Goal: Task Accomplishment & Management: Use online tool/utility

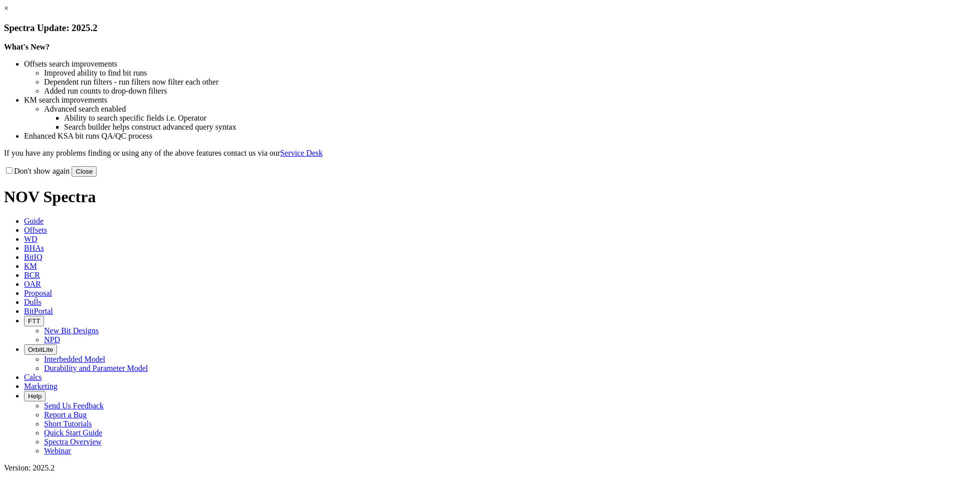
click at [97, 177] on button "Close" at bounding box center [84, 171] width 25 height 11
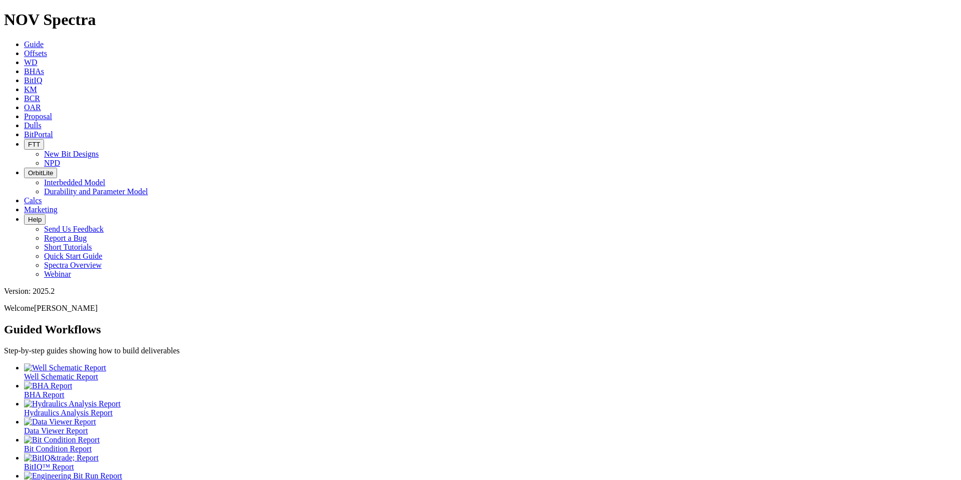
click at [47, 49] on span "Offsets" at bounding box center [35, 53] width 23 height 9
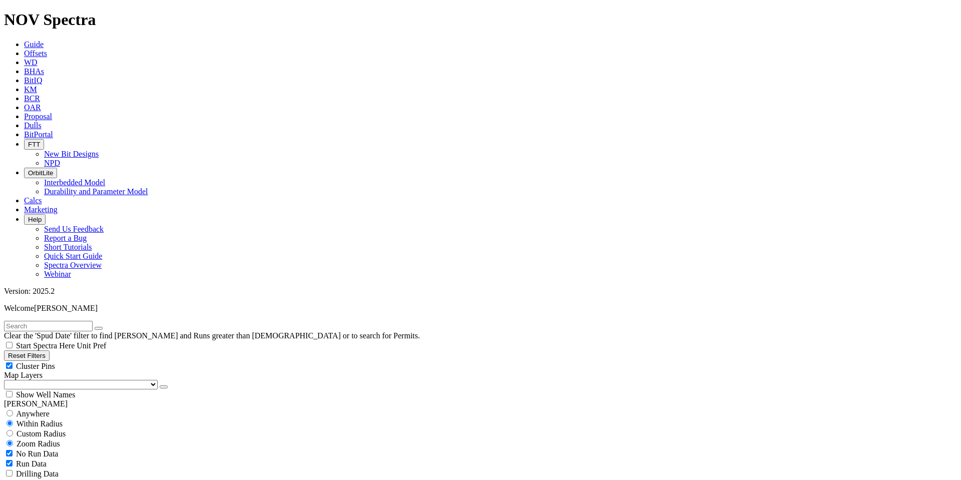
click at [76, 321] on input "text" at bounding box center [48, 326] width 89 height 11
type input "lakewood"
click at [105, 327] on button "submit" at bounding box center [109, 328] width 8 height 3
click at [99, 328] on icon "button" at bounding box center [99, 328] width 0 height 0
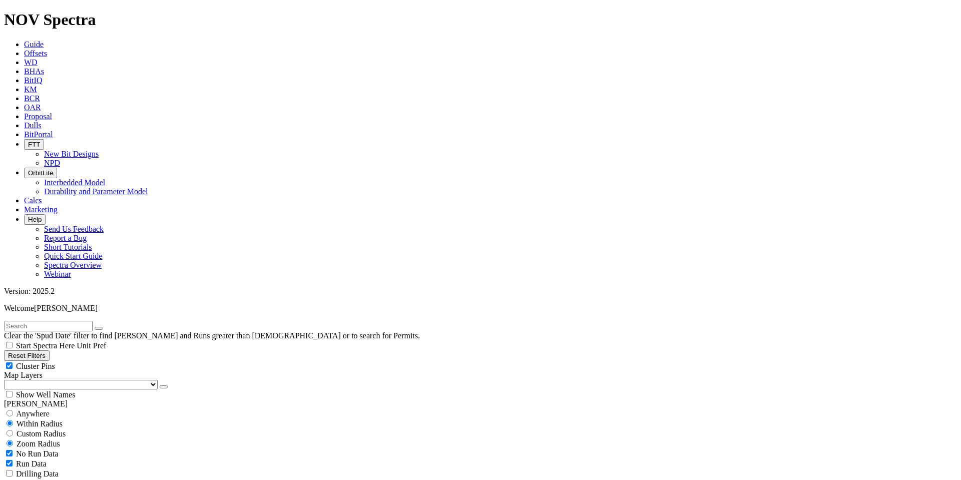
scroll to position [248, 0]
select select "13.5"
checkbox input "false"
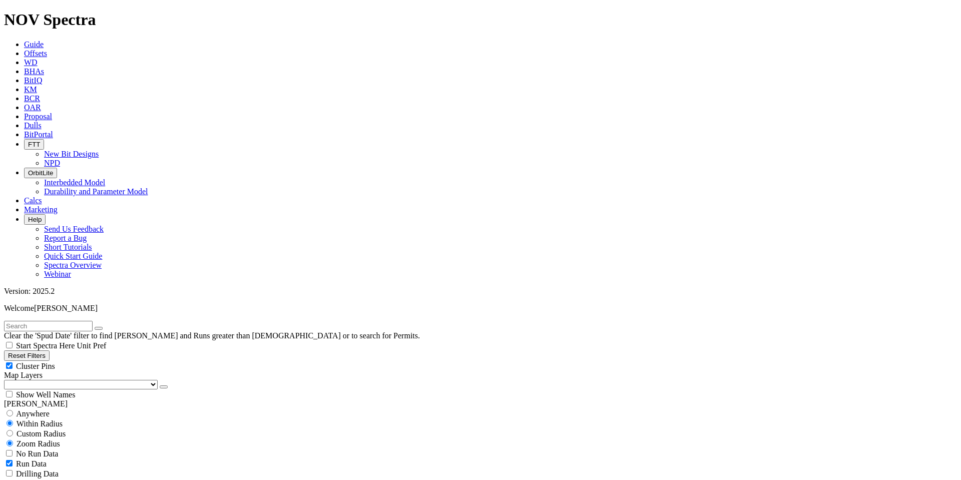
select select "? number:13.5 ?"
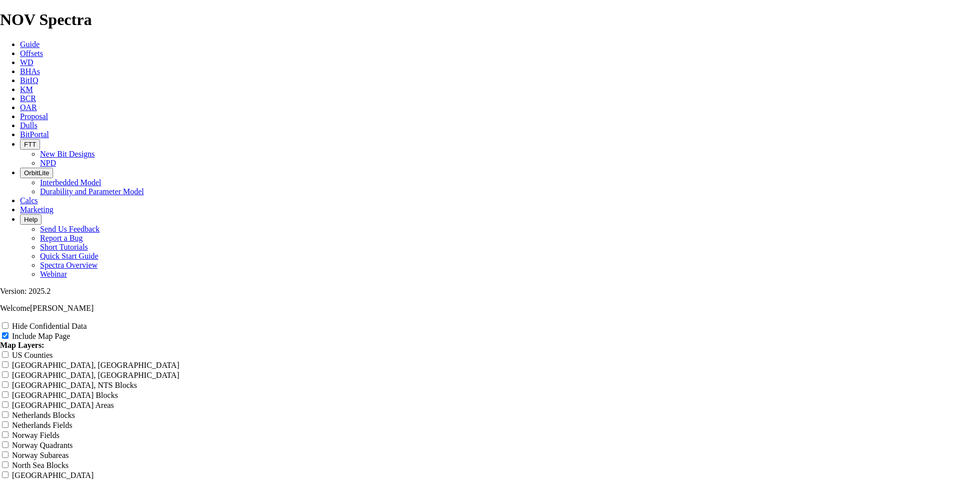
scroll to position [1288, 0]
radio input "true"
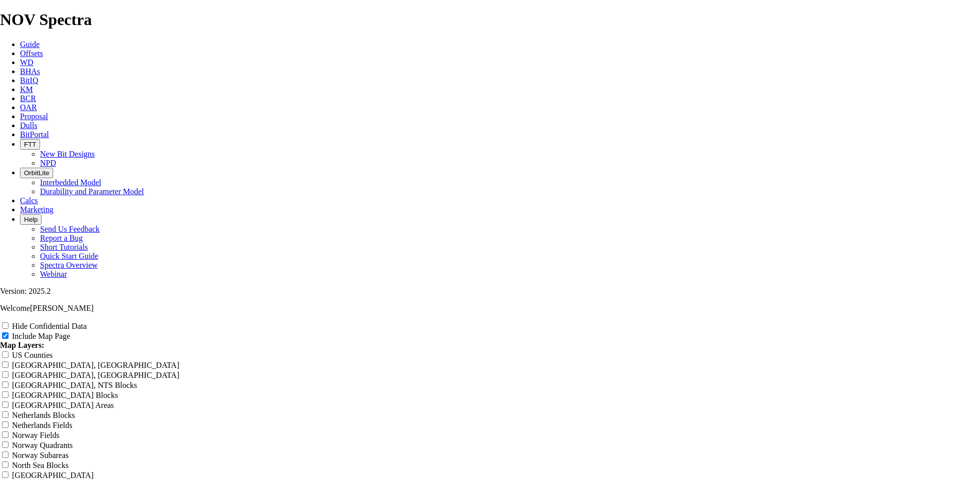
scroll to position [1276, 0]
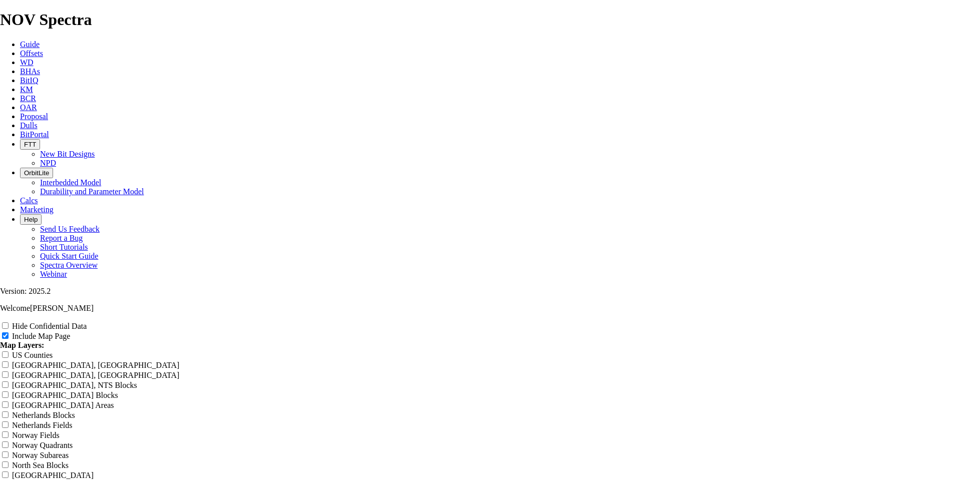
scroll to position [1197, 0]
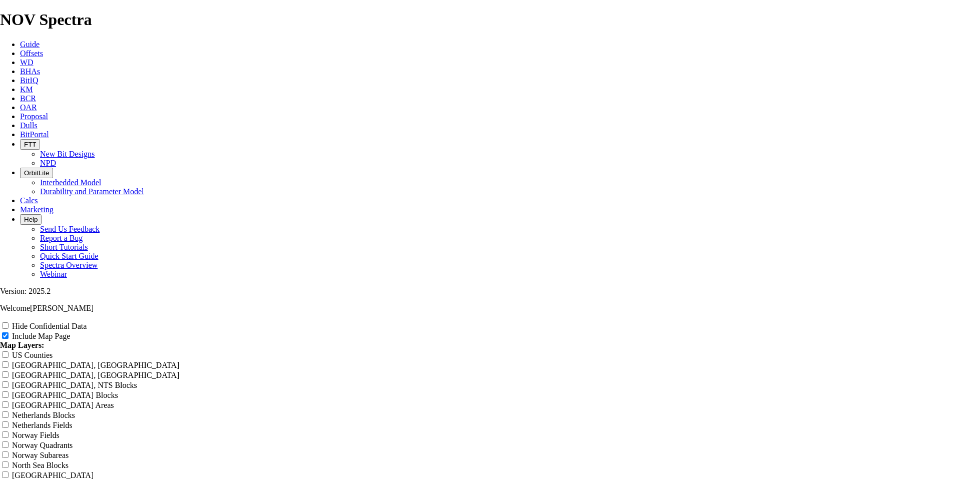
type input "Untitled Offset Analysis Repor"
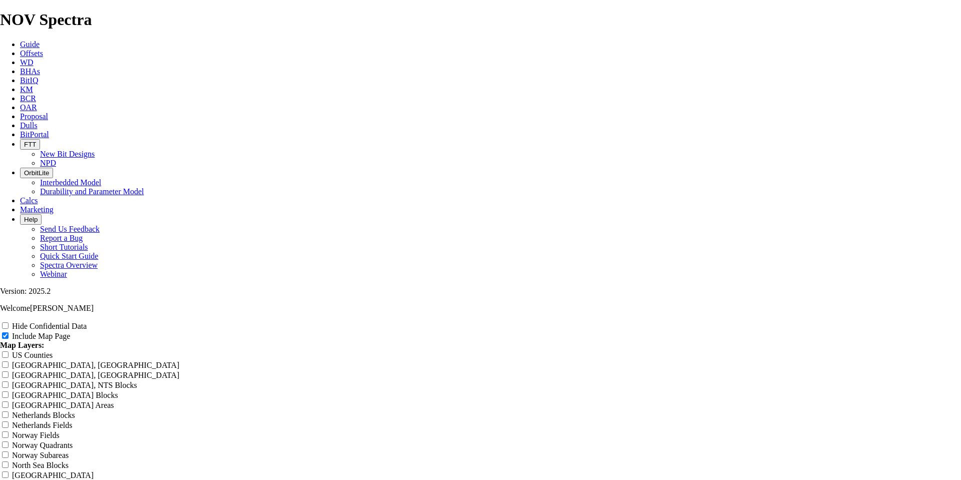
type input "Untitled Offset Analysis Repor"
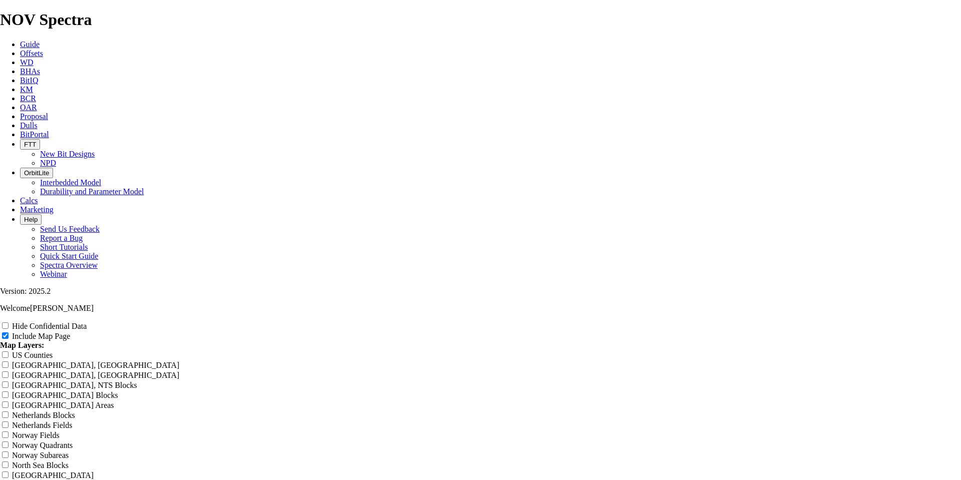
type input "Untitled Offset Analysis Repor"
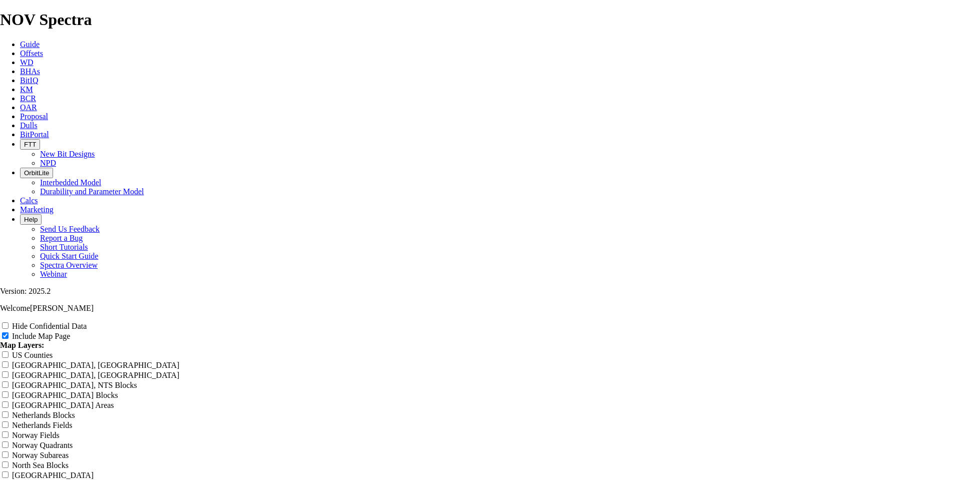
type input "Untitled Offset Analysis Repor"
type input "Untitled Offset Analysis Repo"
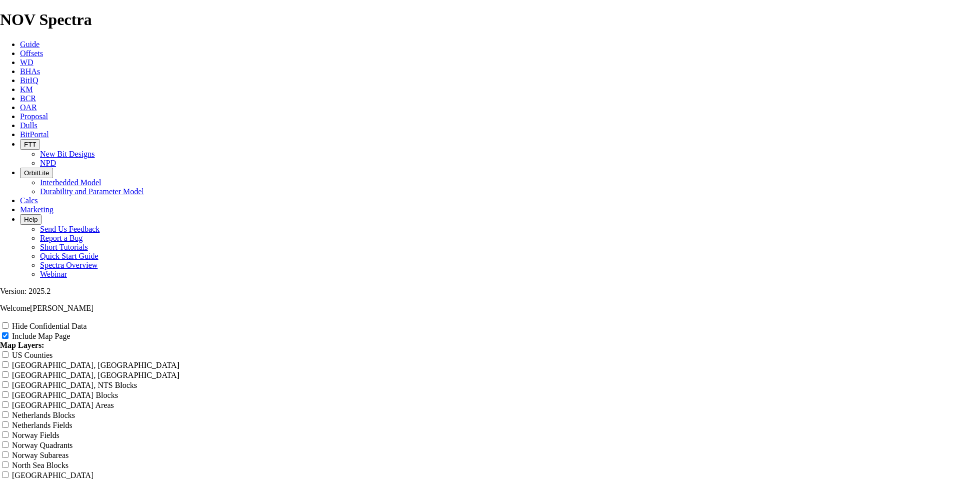
type input "Untitled Offset Analysis Repo"
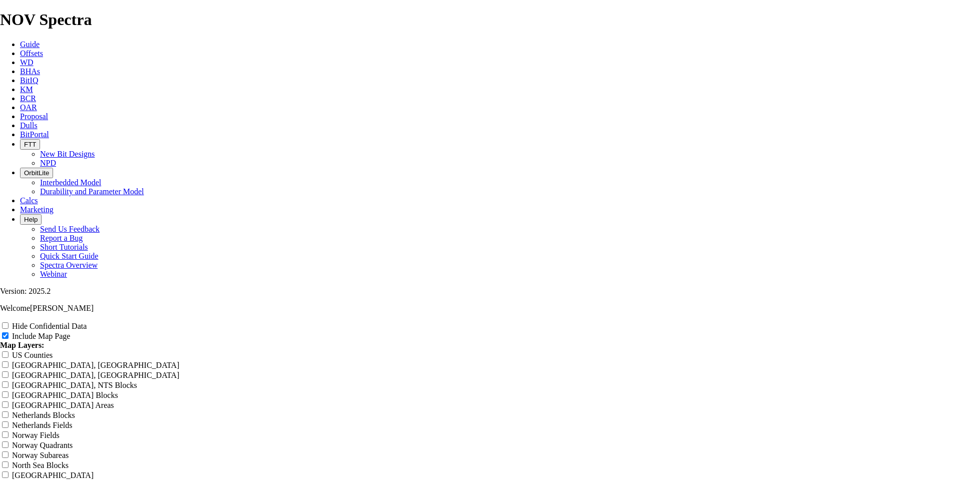
type input "Untitled Offset Analysis Repo"
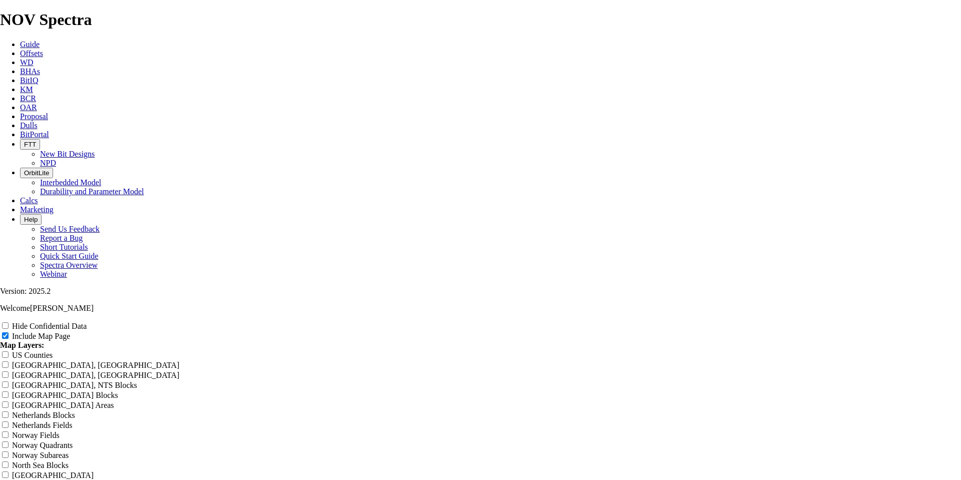
type input "Untitled Offset Analysis Repo"
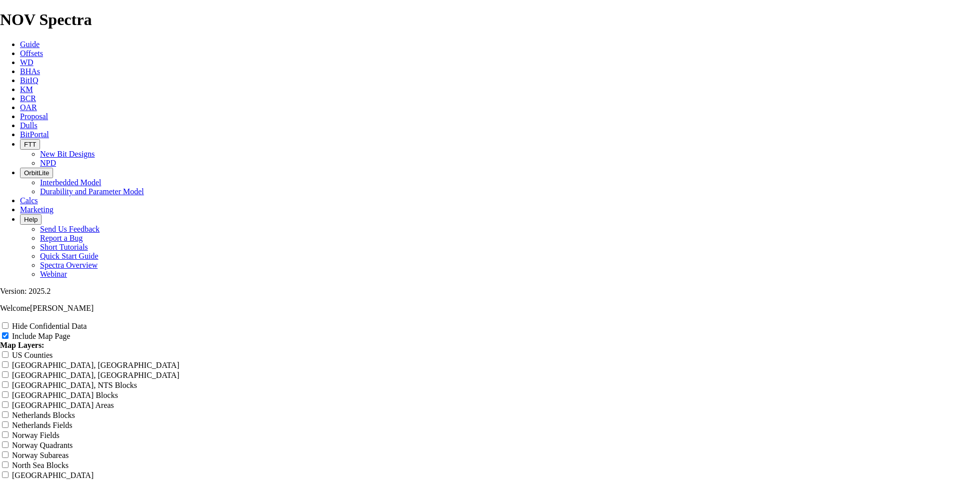
type input "Untitled Offset Analysis Repo"
type input "Untitled Offset Analysis Re"
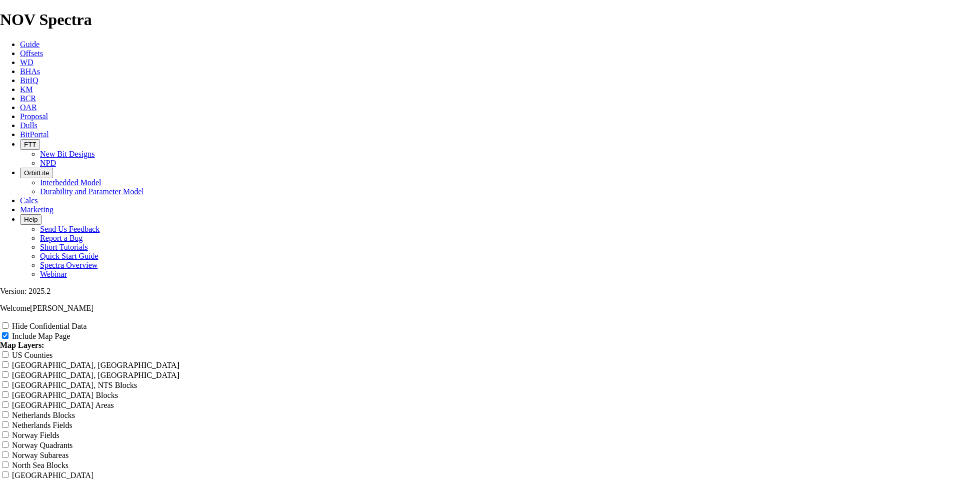
type input "Untitled Offset Analysis Re"
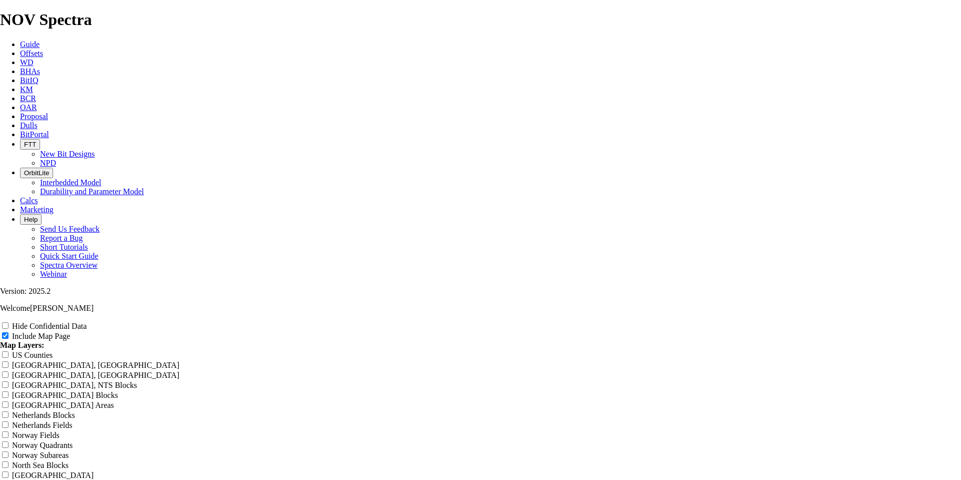
type input "Untitled Offset Analysis Re"
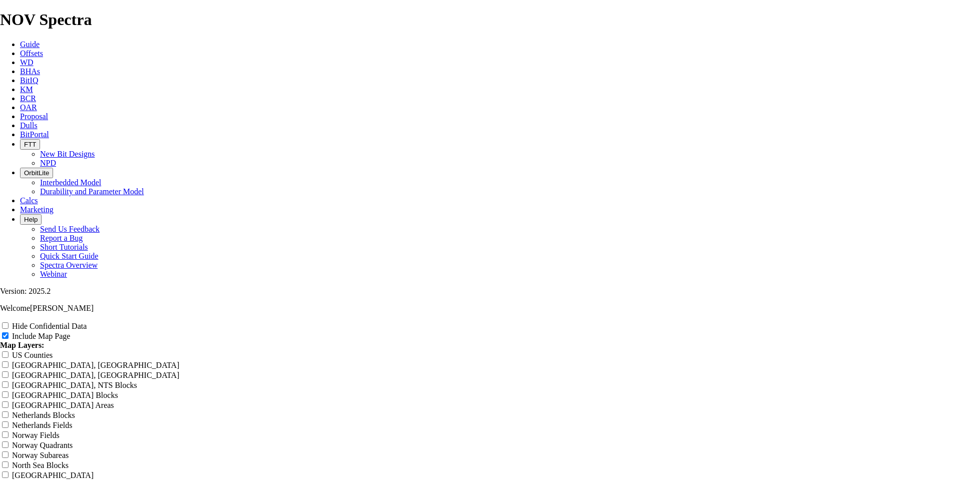
type input "Untitled Offset Analysis Re"
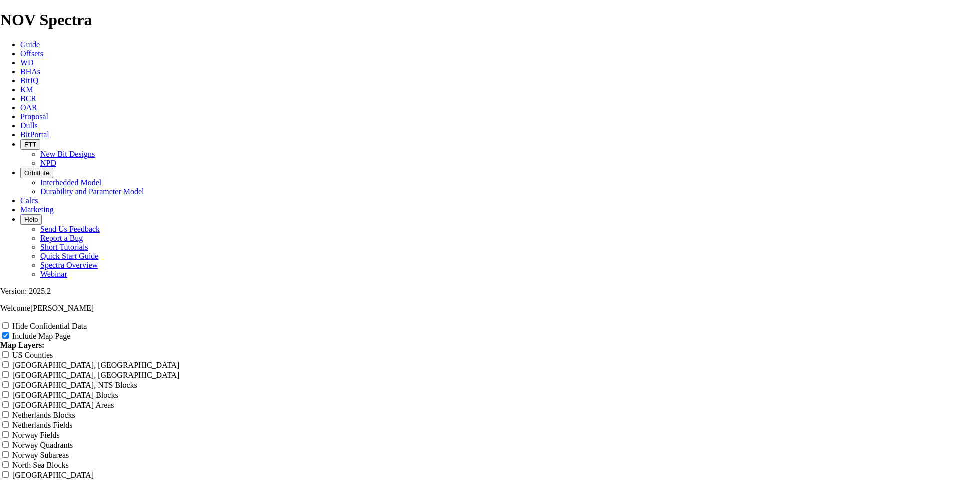
type input "Untitled Offset Analysis R"
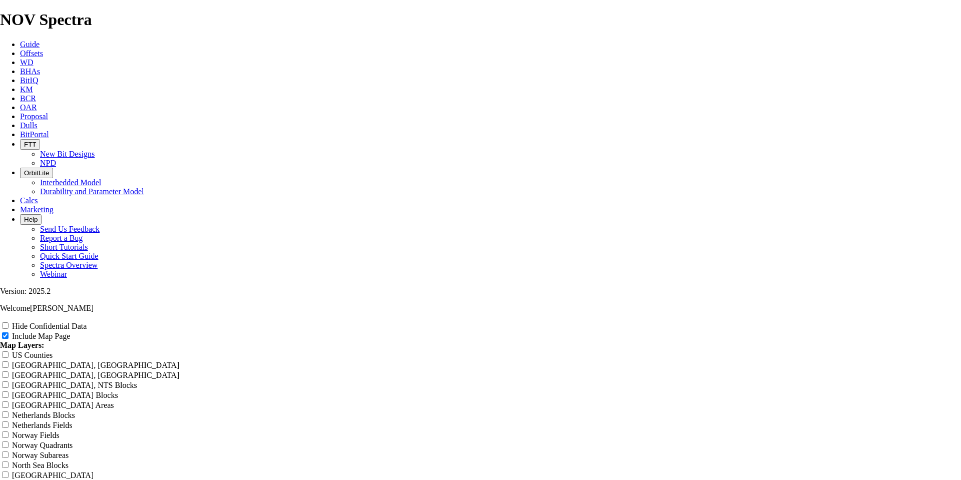
type input "Untitled Offset Analysis R"
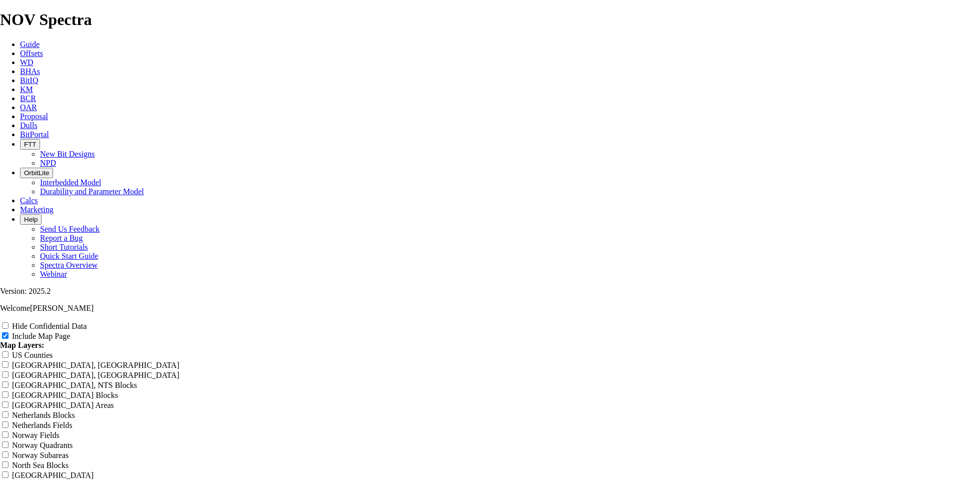
type input "Untitled Offset Analysis R"
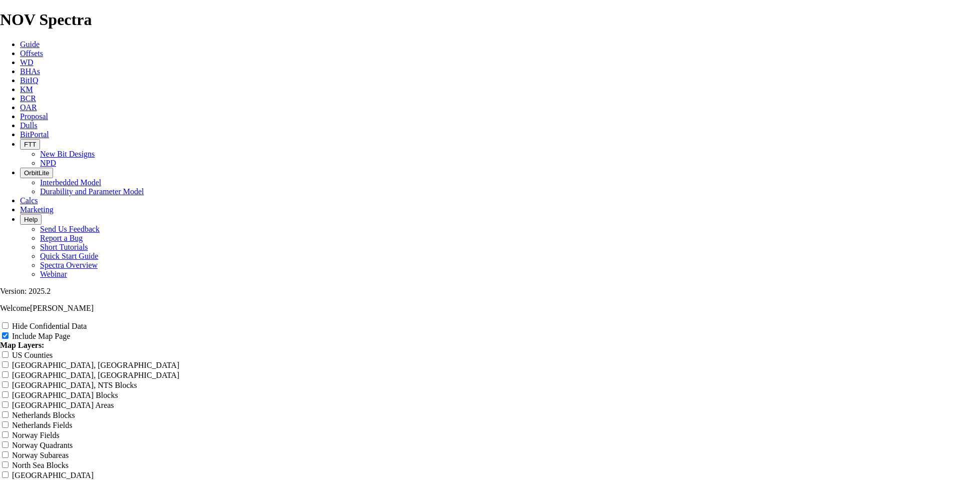
type input "Untitled Offset Analysis R"
type input "Untitled Offset Analysis"
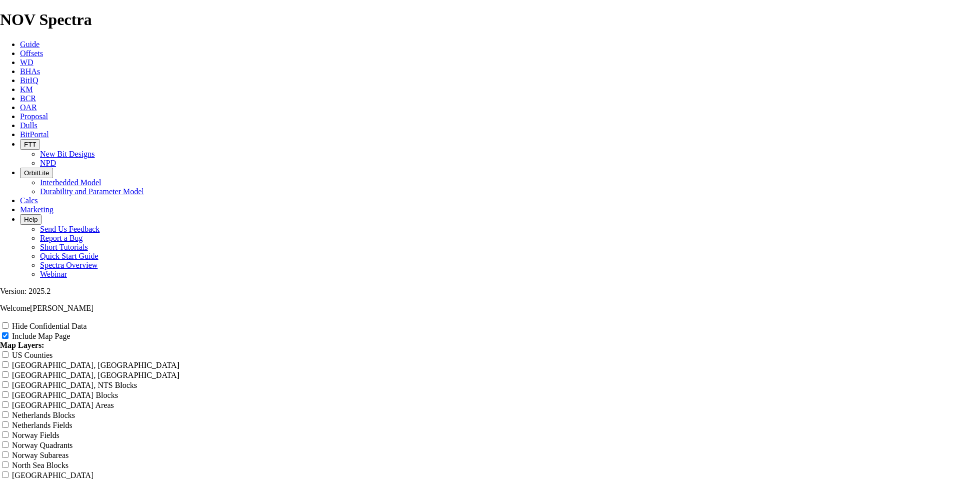
type input "Untitled Offset Analysis"
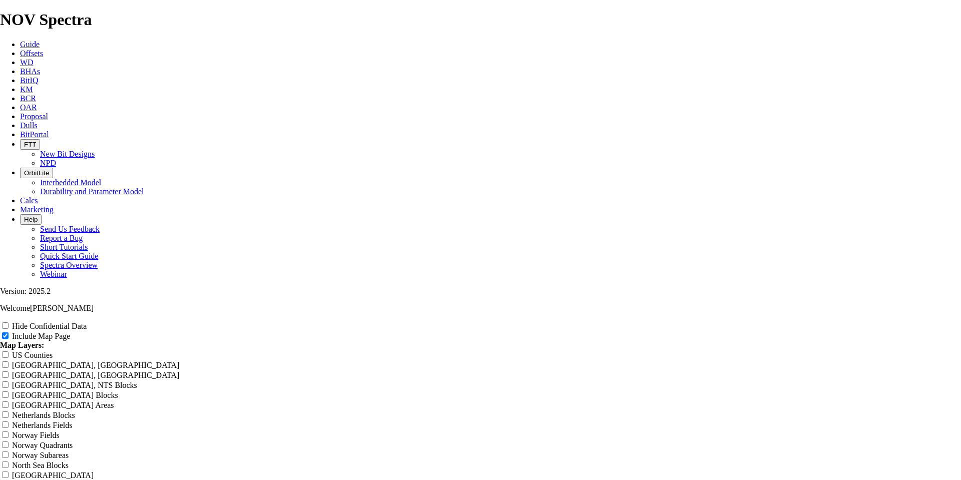
type input "Untitled Offset Analysis"
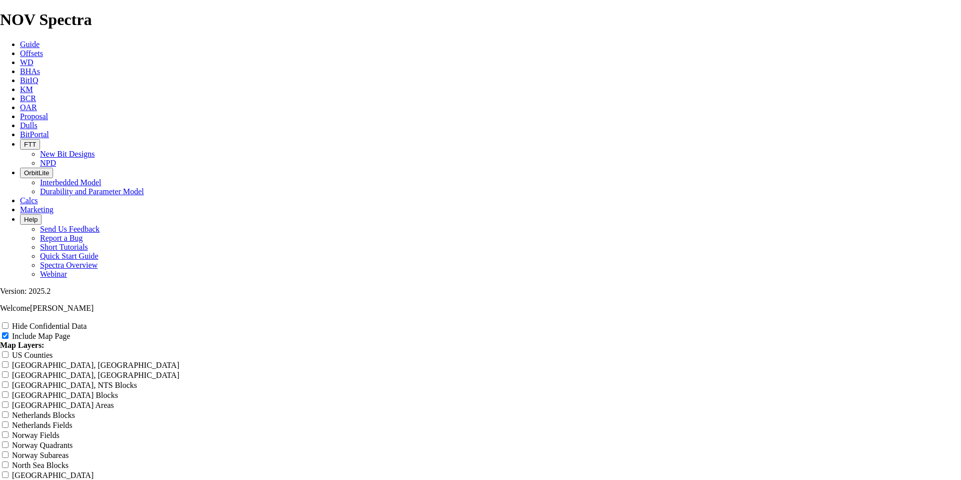
type input "Untitled Offset Analysis"
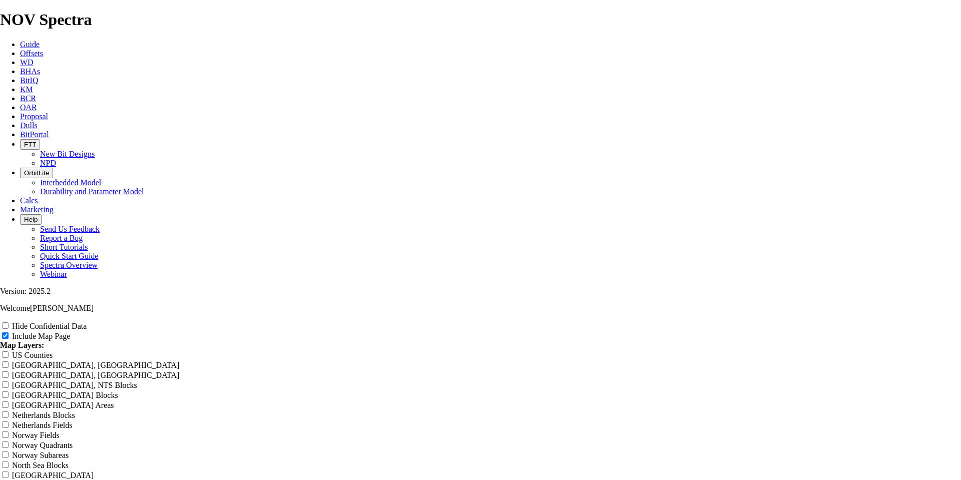
type input "Untitled Offset Analysis"
type input "Untitled Offset Analys"
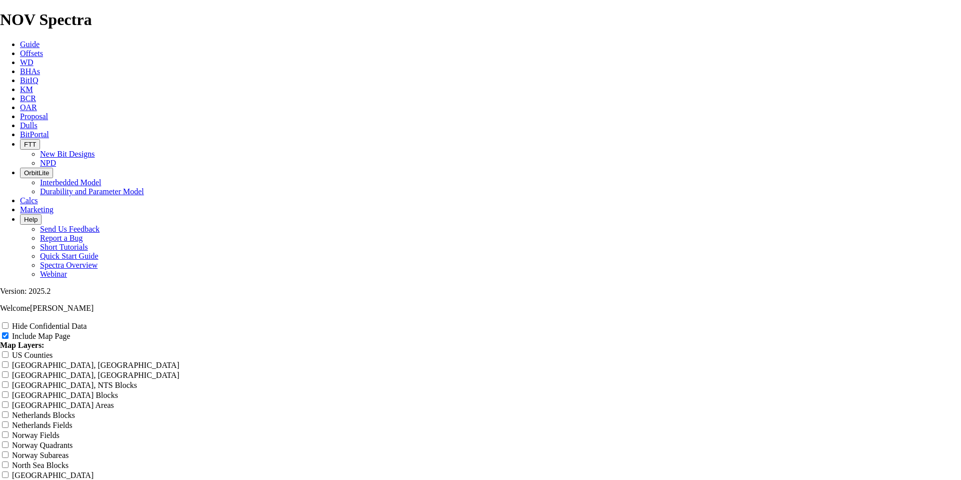
type input "Untitled Offset Analys"
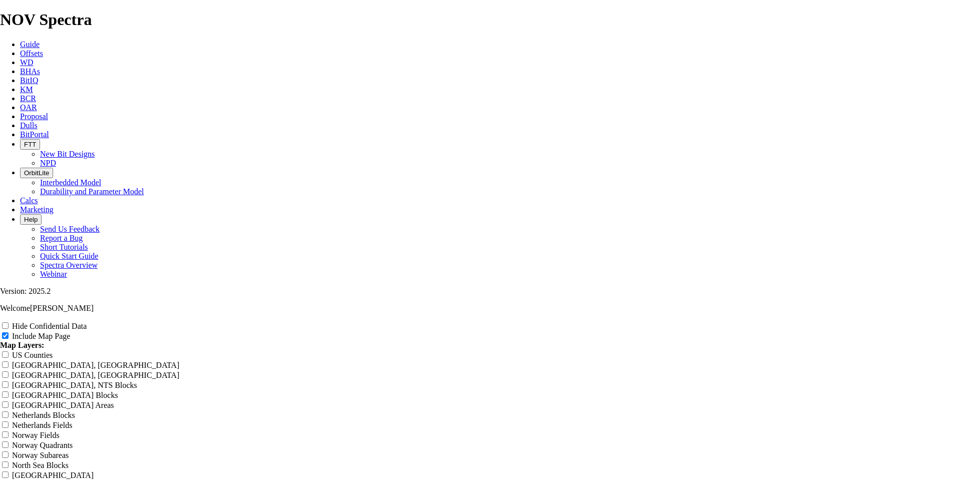
type input "Untitled Offset Analys"
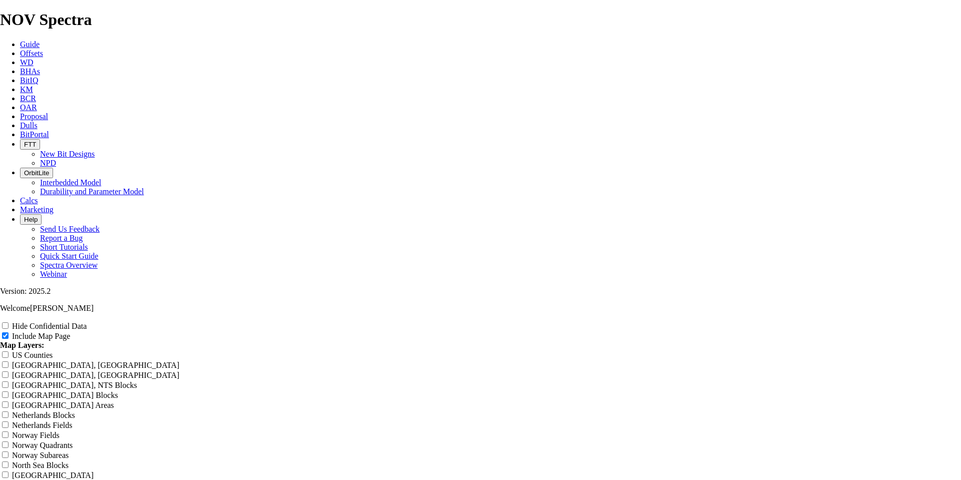
type input "Untitled Offset Analys"
type input "Untitled Offset Analy"
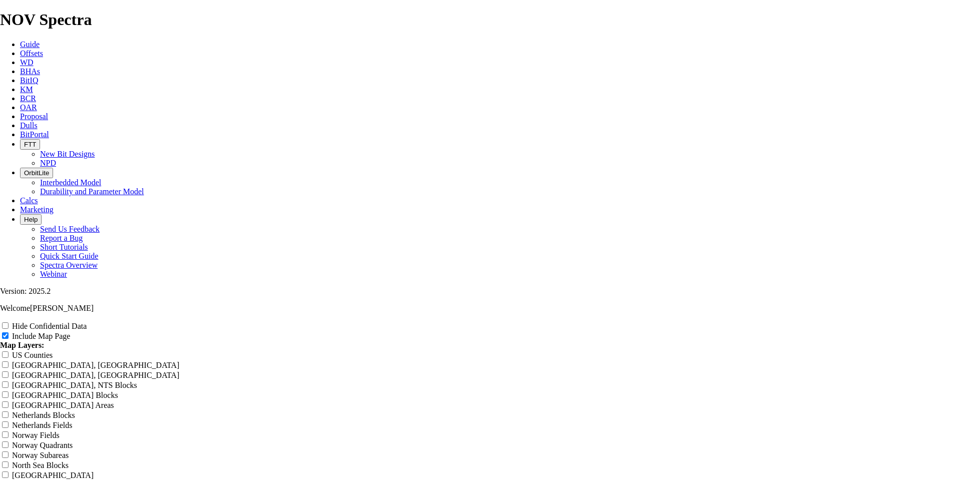
type input "Untitled Offset Analy"
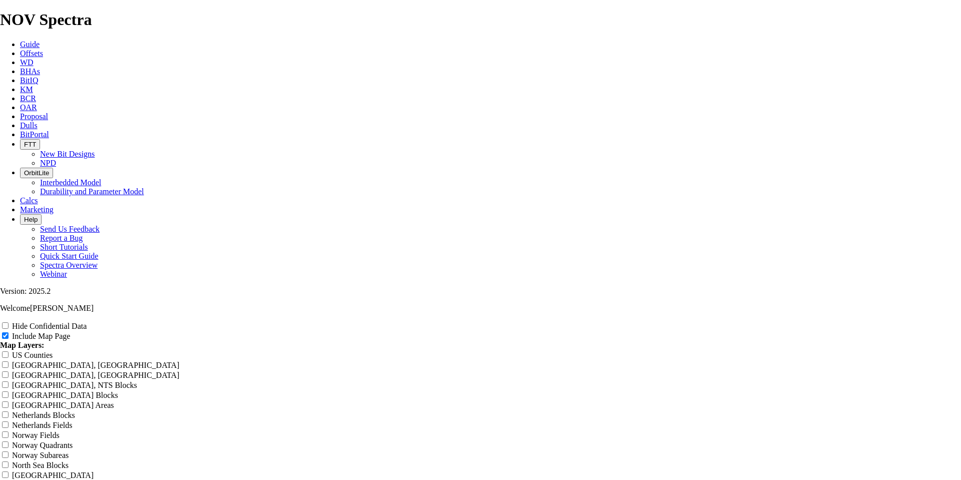
type input "Untitled Offset Analy"
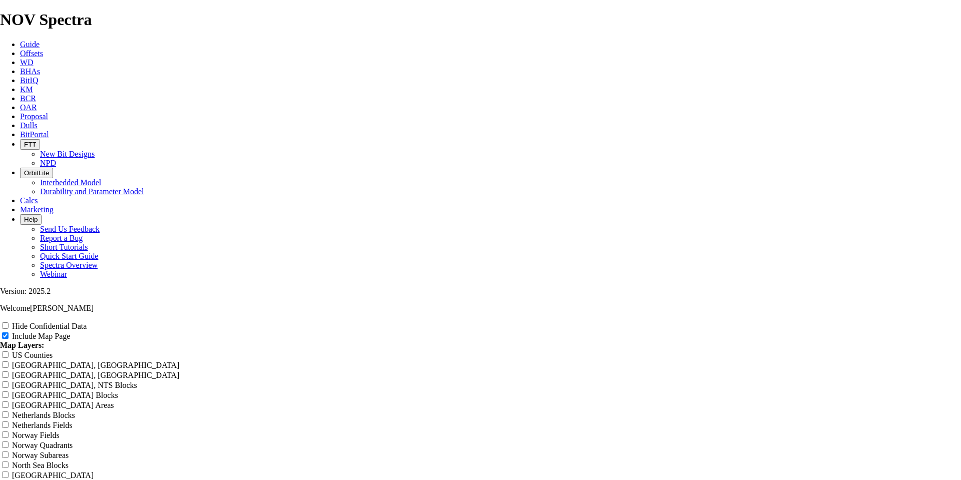
type input "Untitled Offset Analy"
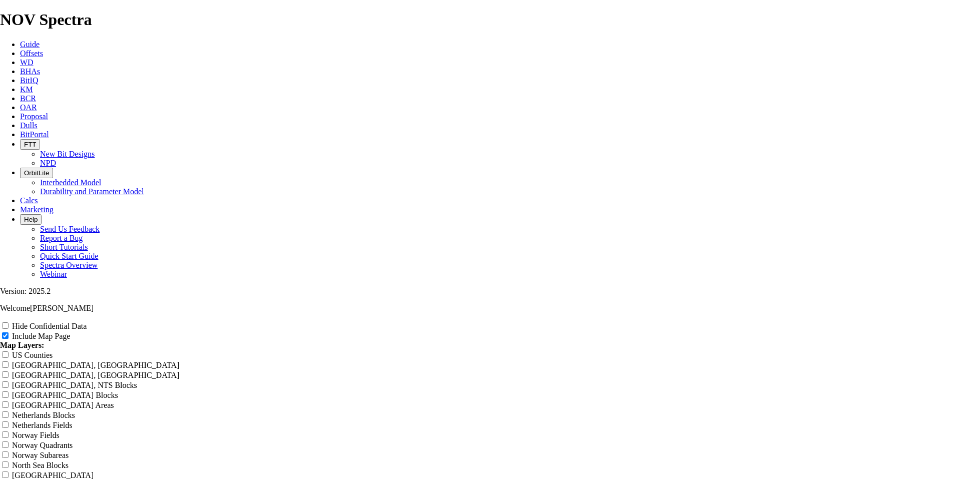
type input "Untitled Offset Analy"
type input "Untitled Offset Anal"
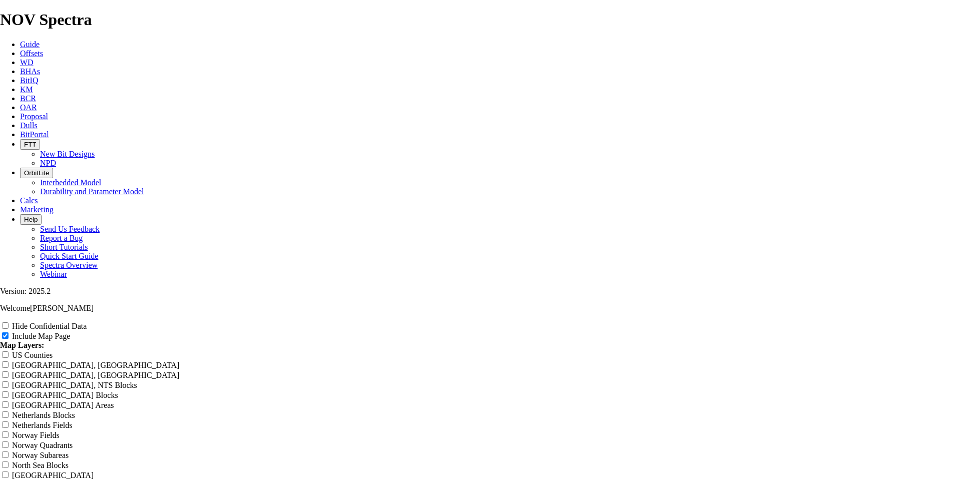
type input "Untitled Offset Anal"
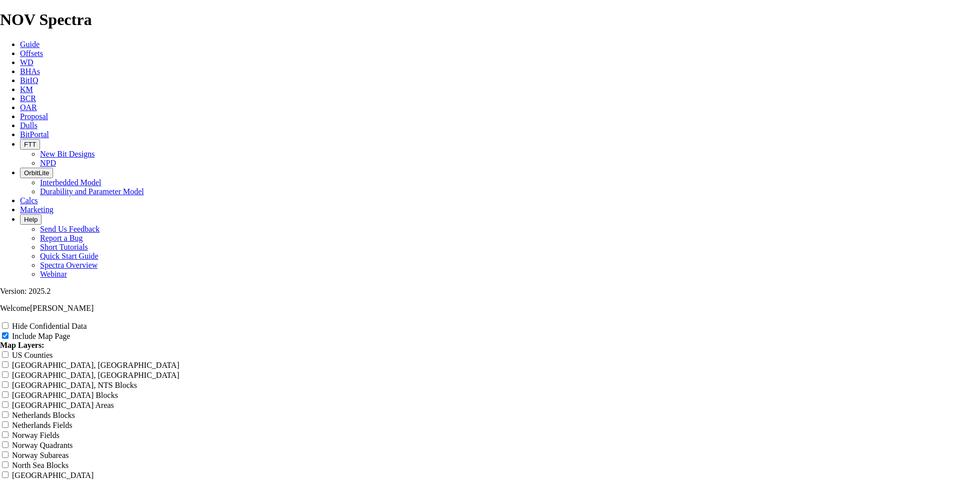
type input "Untitled Offset Anal"
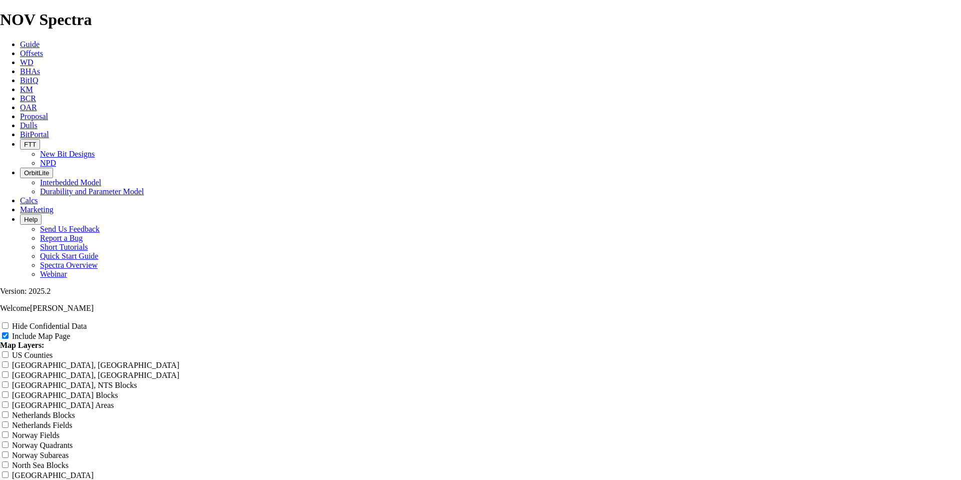
type input "Untitled Offset Anal"
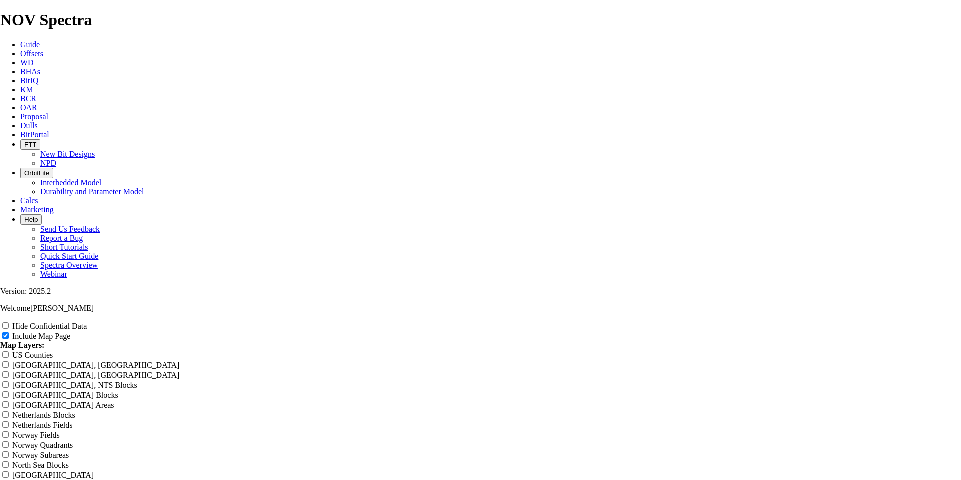
type input "Untitled Offset [PERSON_NAME]"
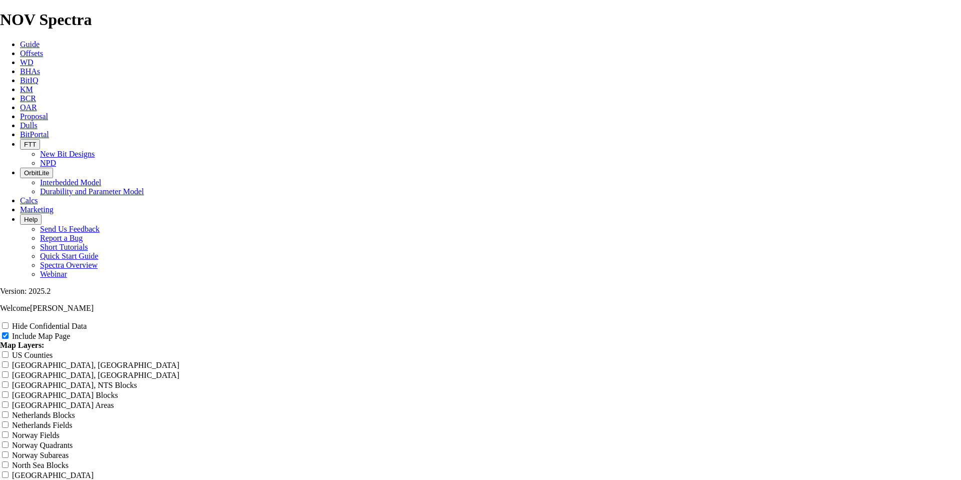
type input "Untitled Offset [PERSON_NAME]"
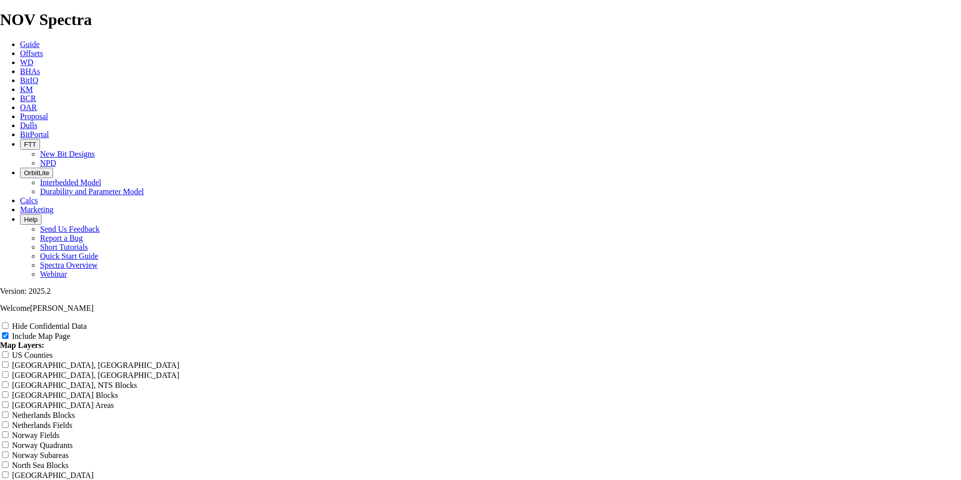
type input "Untitled Offset [PERSON_NAME]"
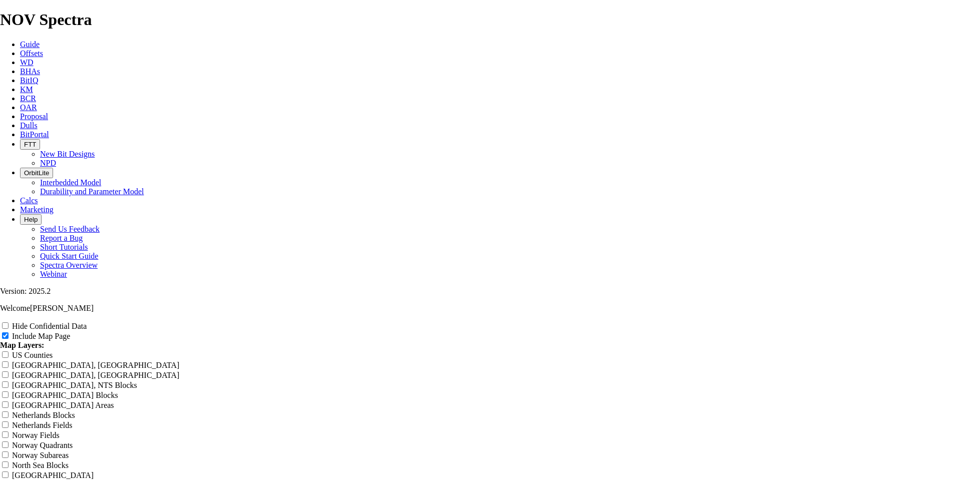
type input "Untitled Offset [PERSON_NAME]"
type input "Untitled Offset An"
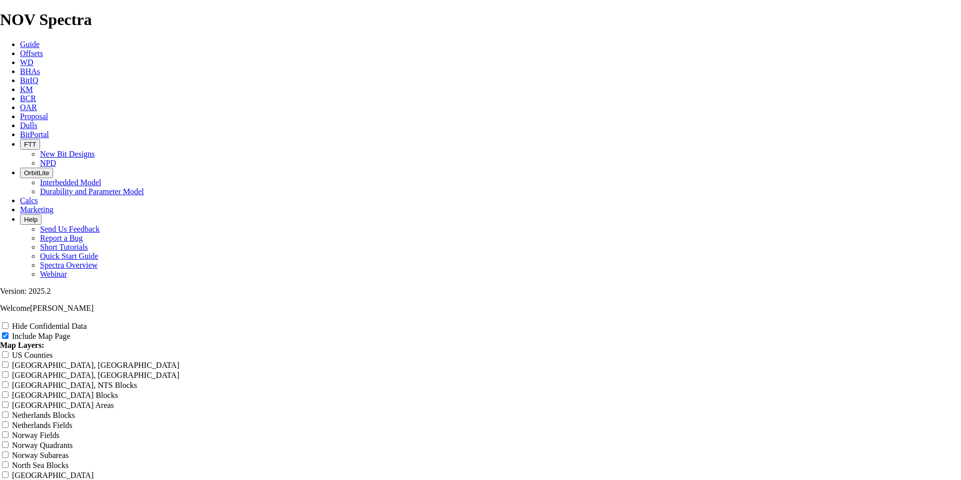
type input "Untitled Offset An"
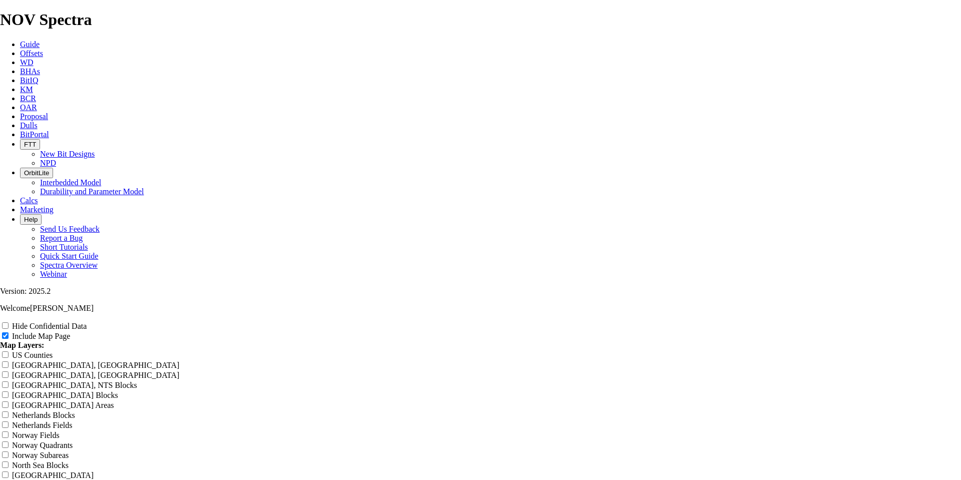
type input "Untitled Offset An"
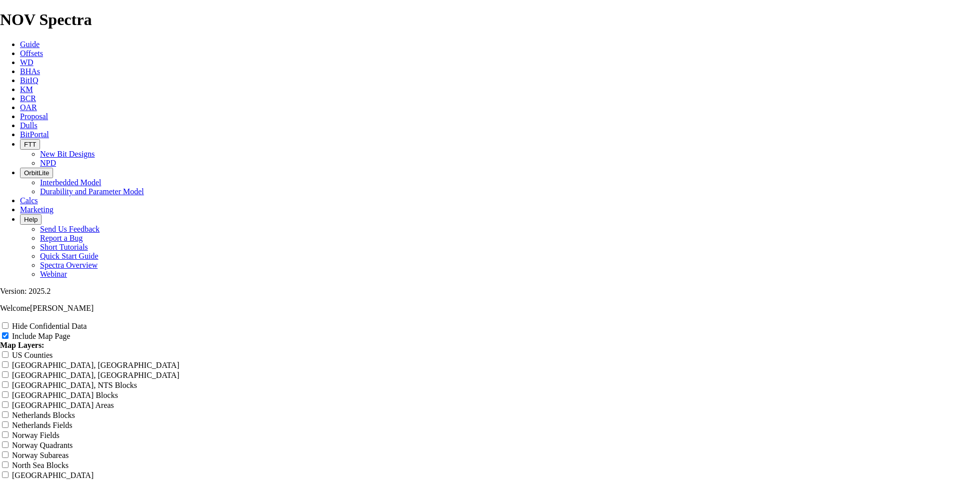
type input "Untitled Offset An"
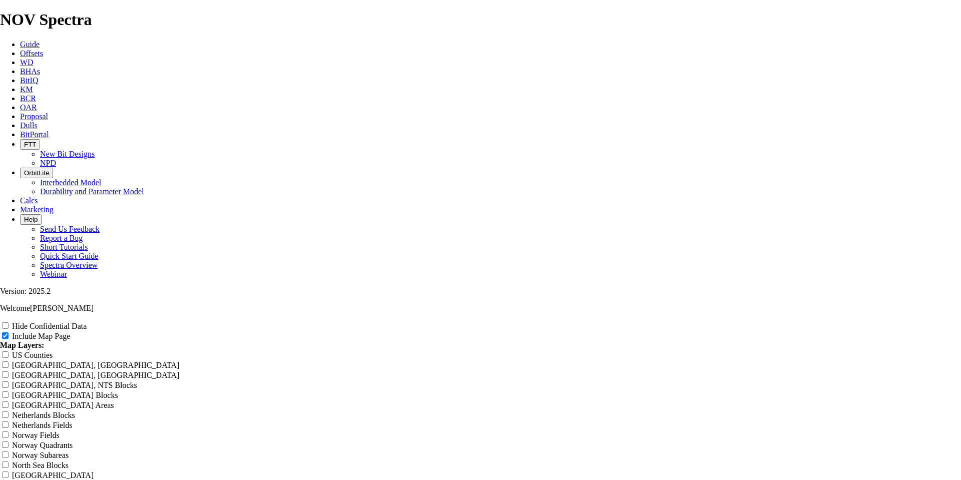
type input "Untitled Offset An"
type input "Untitled Offset"
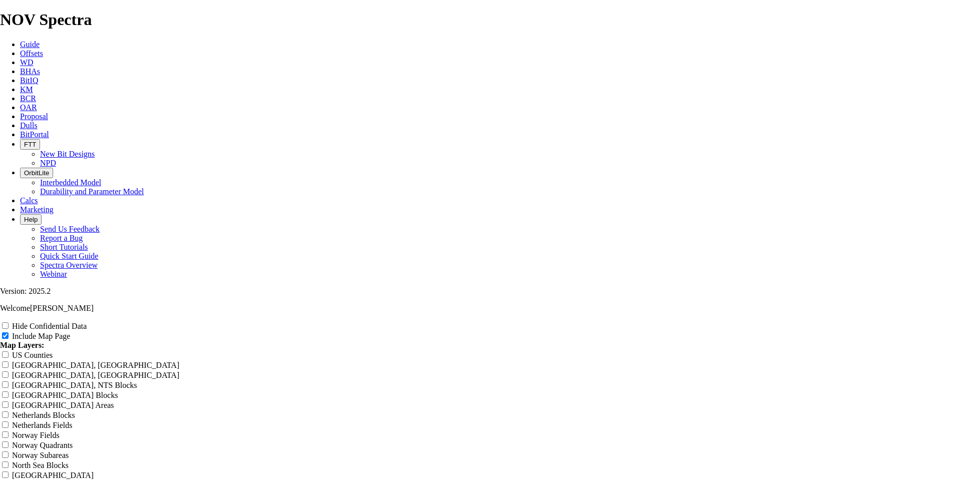
type input "Untitled Offset"
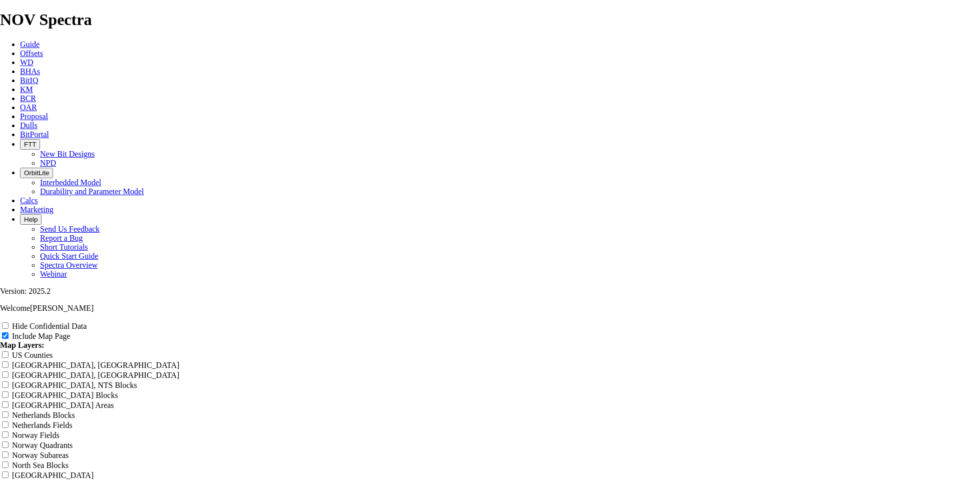
type input "Untitled Offset"
drag, startPoint x: 939, startPoint y: 322, endPoint x: 449, endPoint y: 216, distance: 501.5
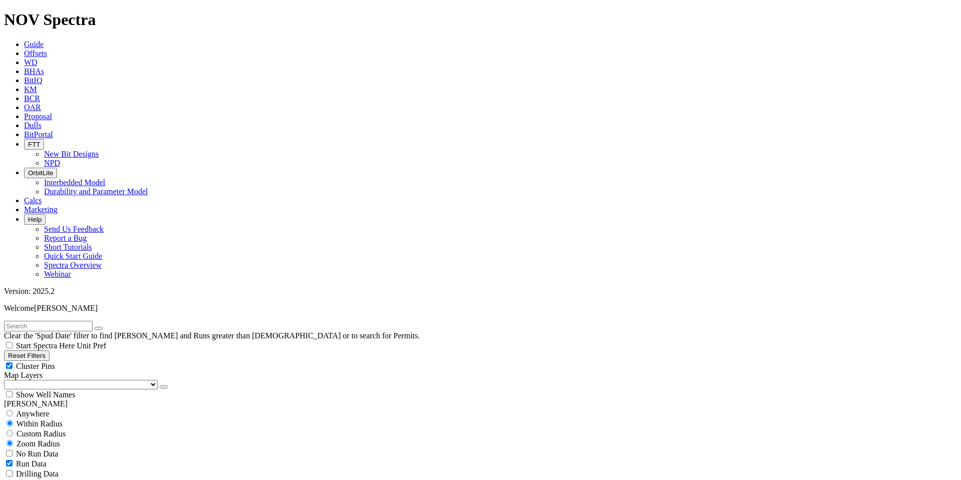
scroll to position [367, 0]
click at [48, 350] on button "Reset Filters" at bounding box center [27, 355] width 46 height 11
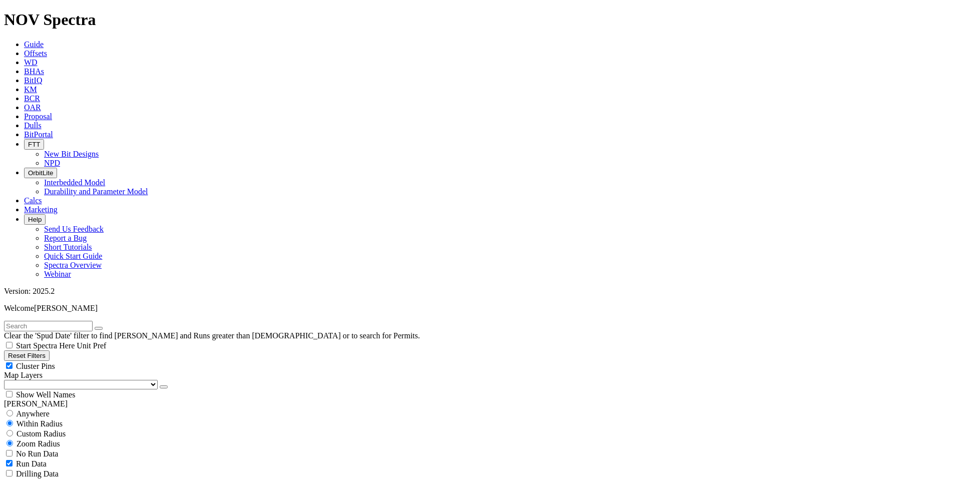
scroll to position [13163, 0]
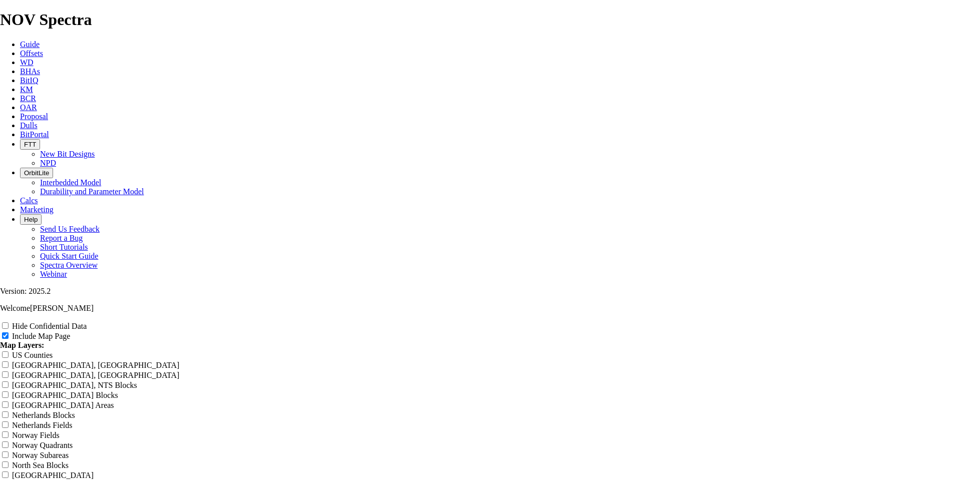
scroll to position [1174, 0]
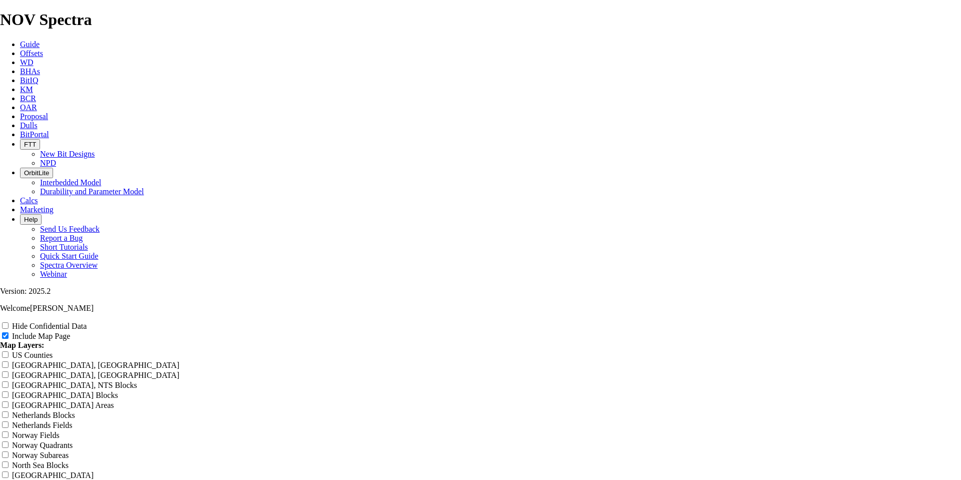
type input "Untitled Offset Analysis Repor"
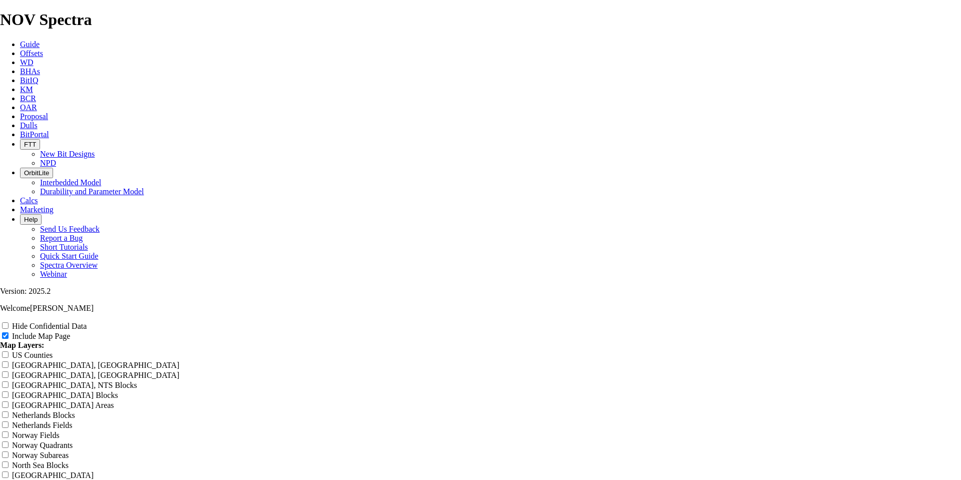
type input "Untitled Offset Analysis Repor"
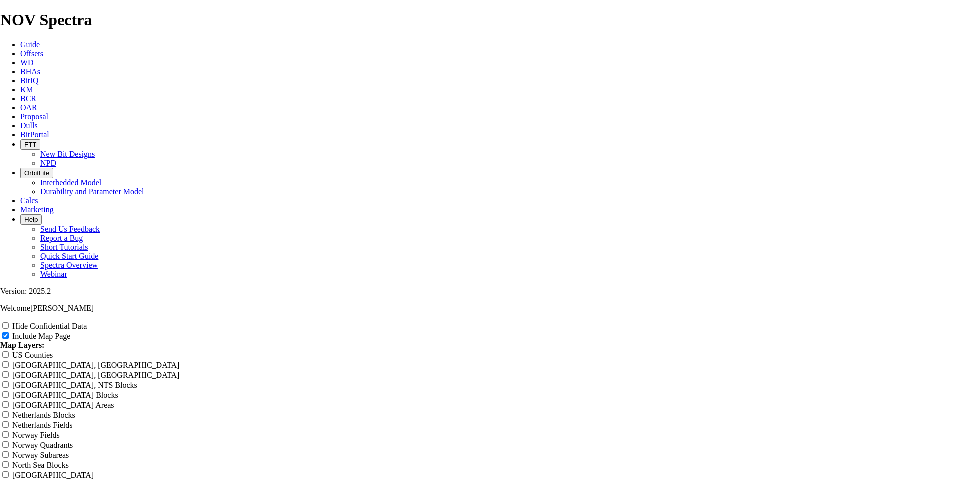
type input "Untitled Offset Analysis Repor"
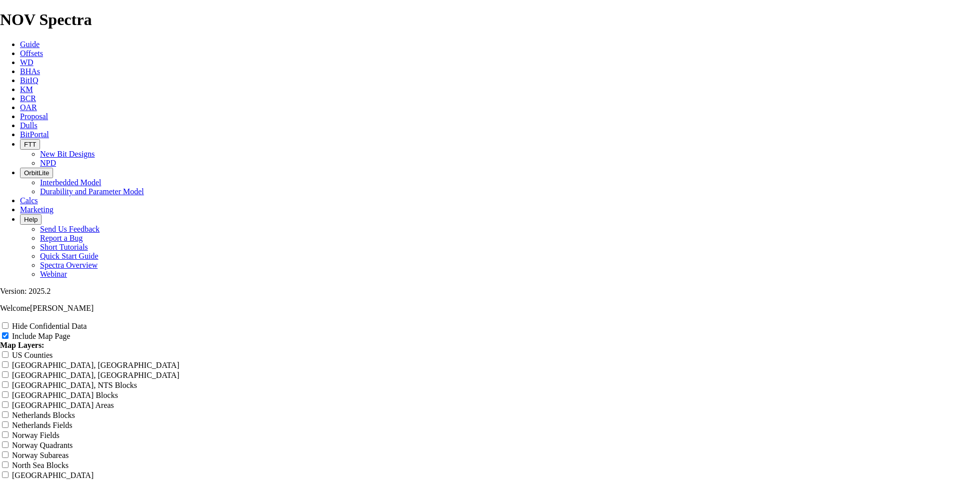
type input "Untitled Offset Analysis Repor"
type input "Untitled Offset Analysis Rep"
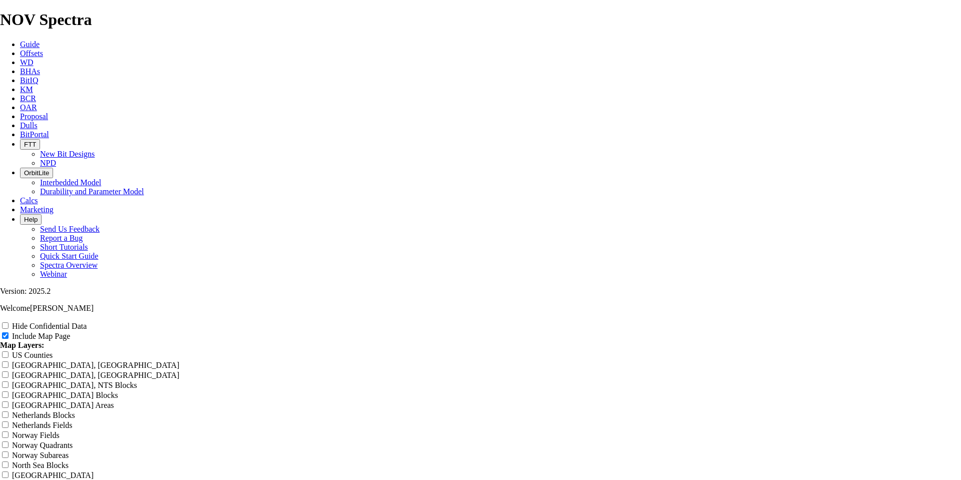
type input "Untitled Offset Analysis Rep"
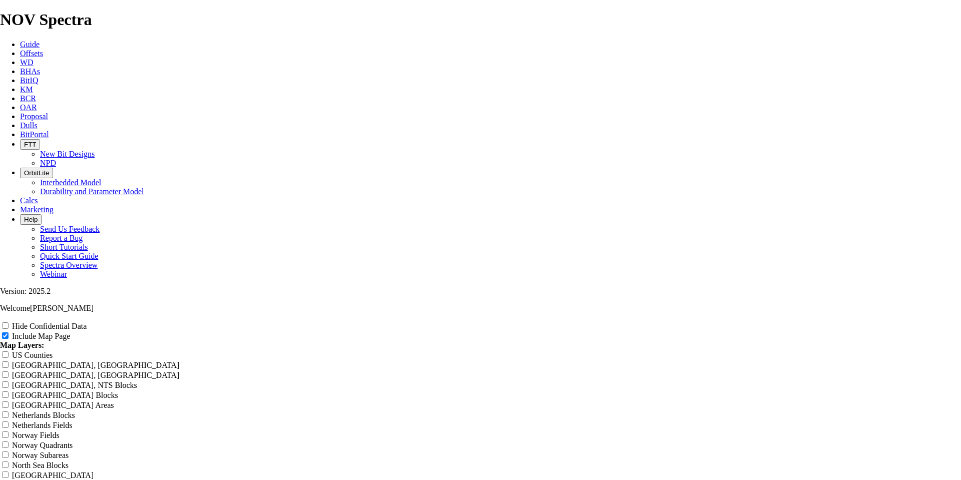
type input "Untitled Offset Analysis Rep"
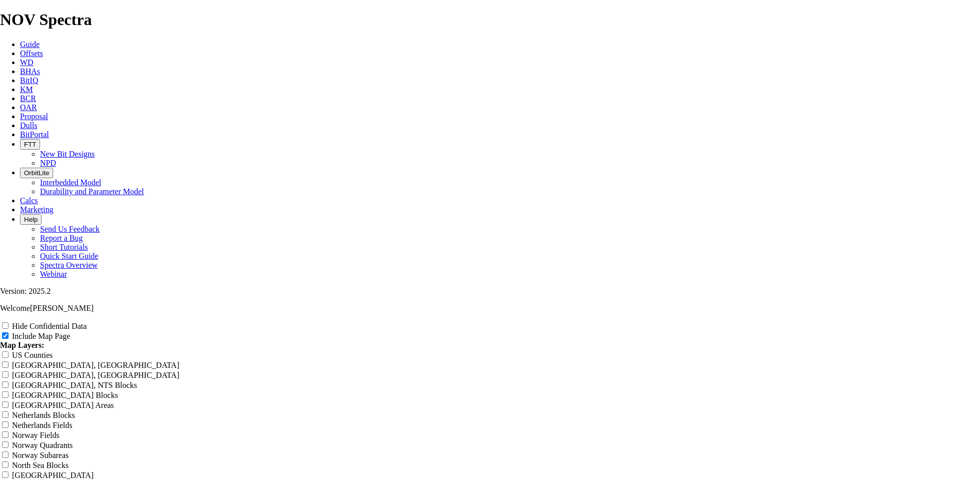
type input "Untitled Offset Analysis Rep"
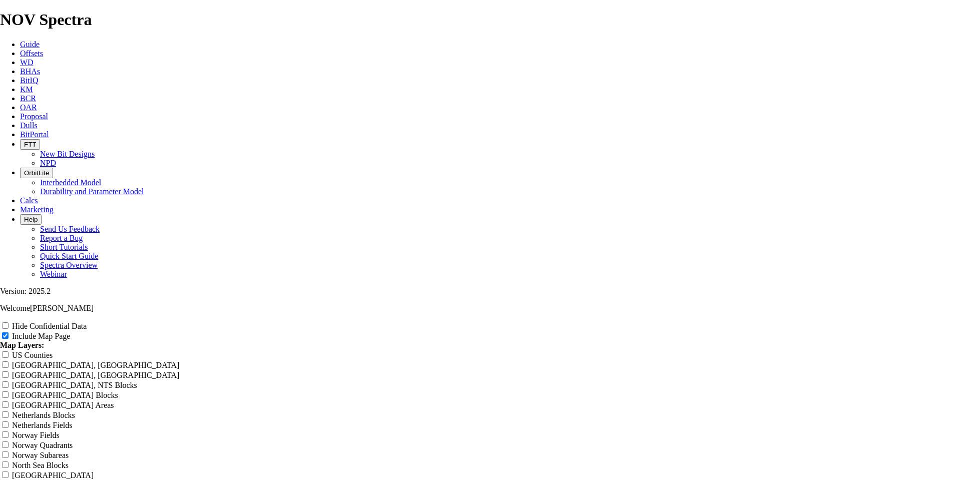
type input "Untitled Offset Analysis Re"
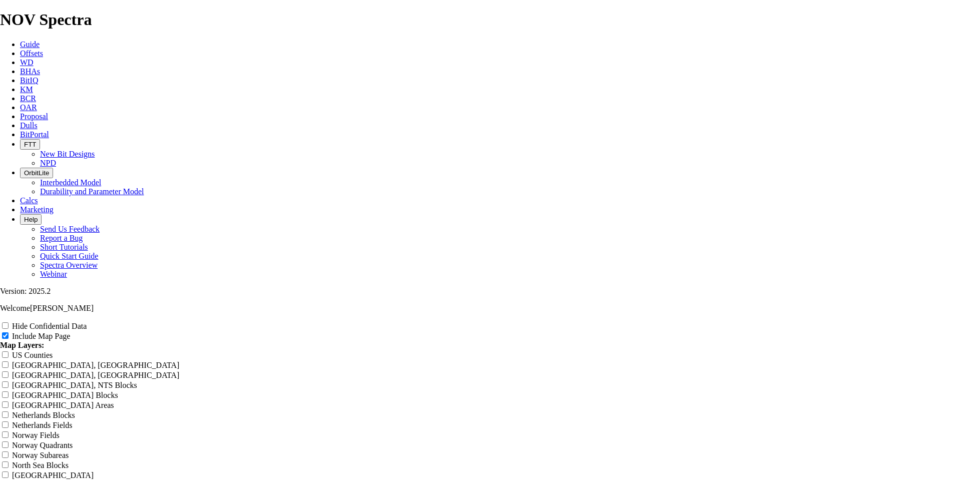
type input "Untitled Offset Analysis Re"
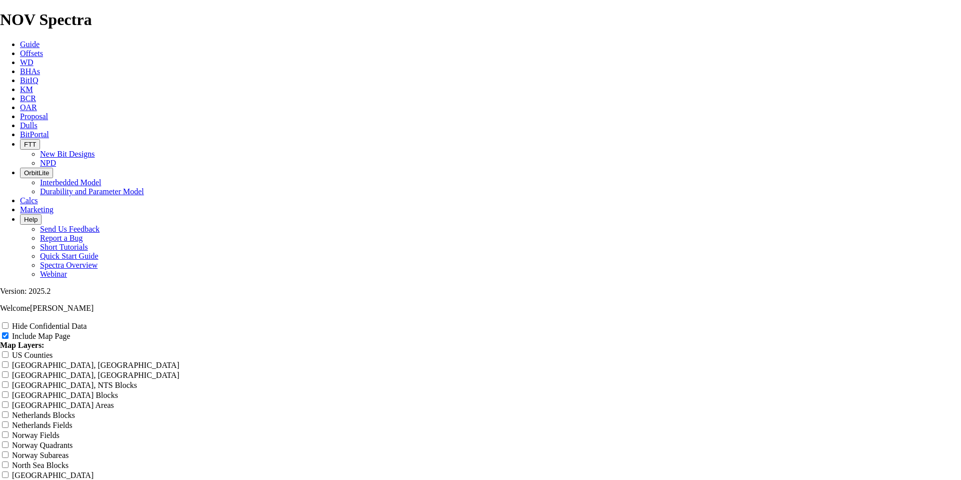
type input "Untitled Offset Analysis Re"
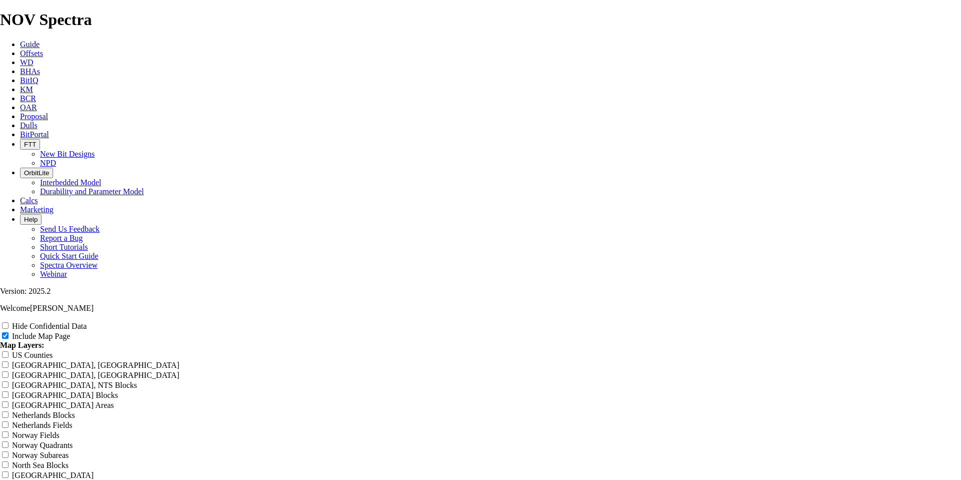
type input "Untitled Offset Analysis Re"
type input "Untitled Offset Analysis R"
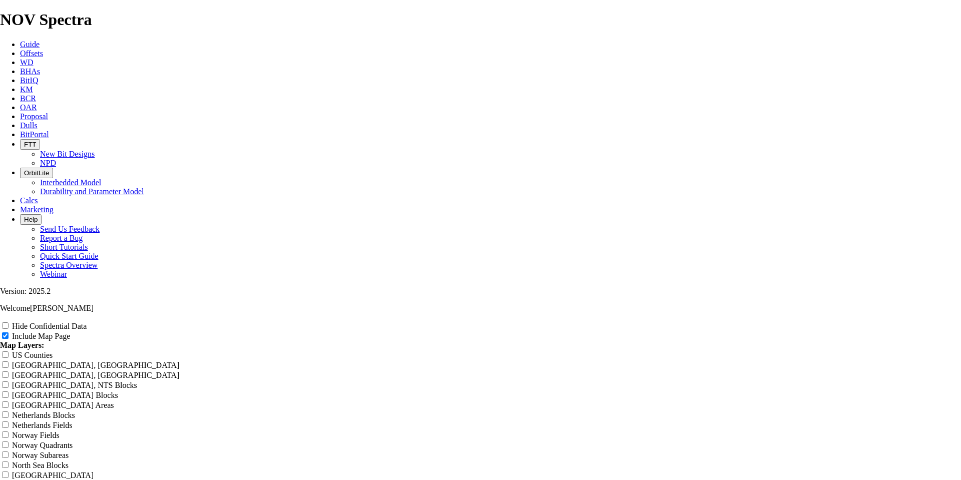
type input "Untitled Offset Analysis R"
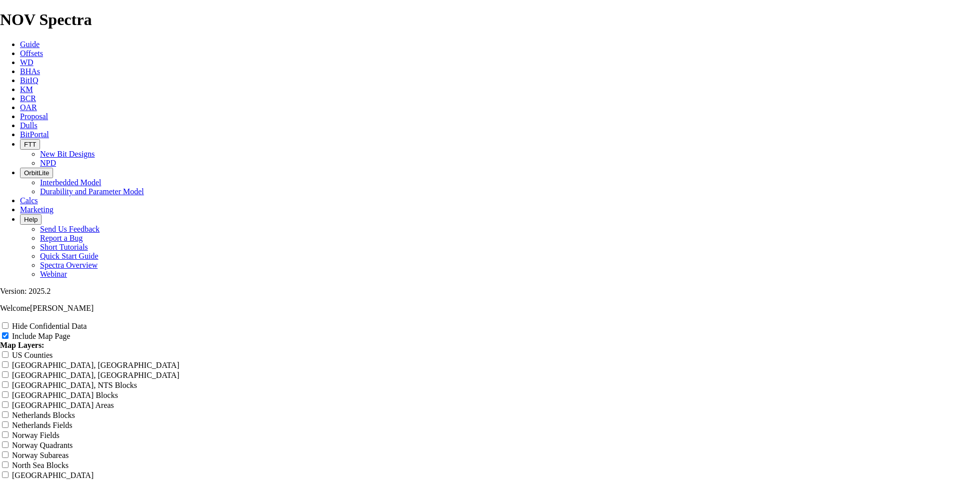
type input "Untitled Offset Analysis R"
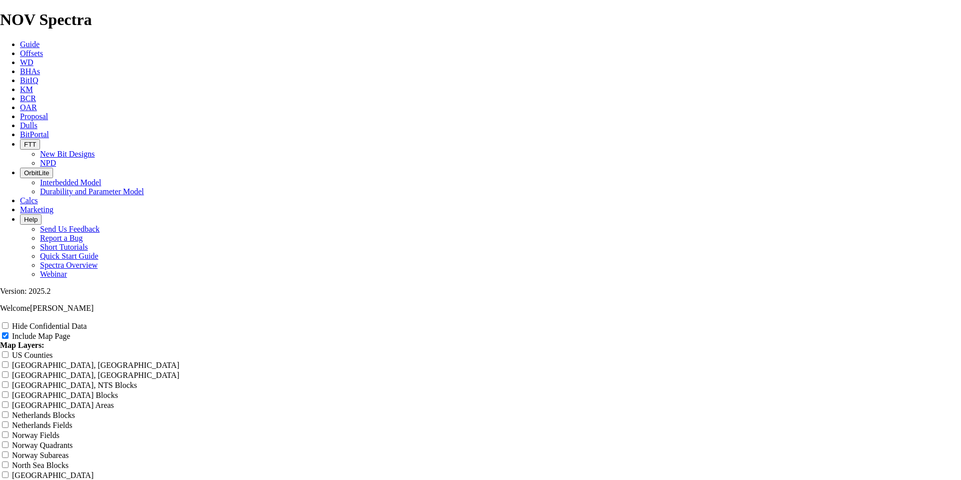
type input "Untitled Offset Analysis R"
type input "Untitled Offset Analysis"
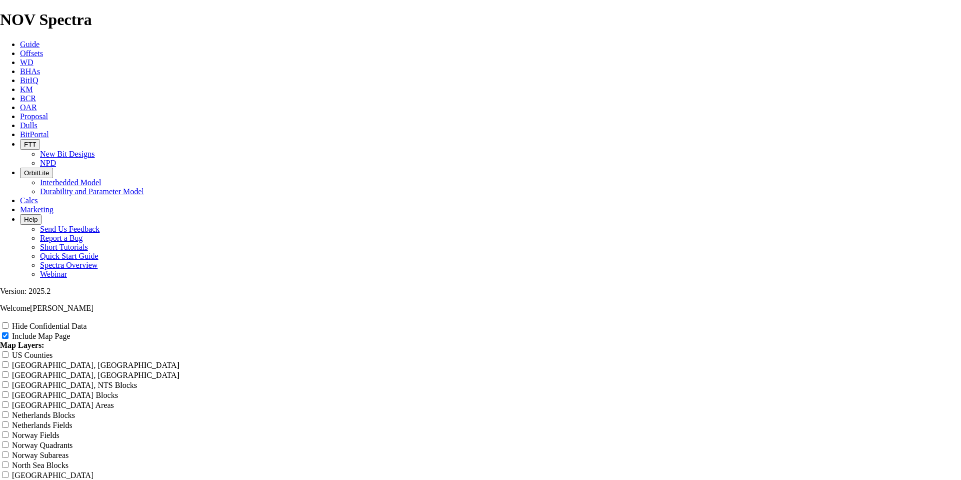
type input "Untitled Offset Analysis"
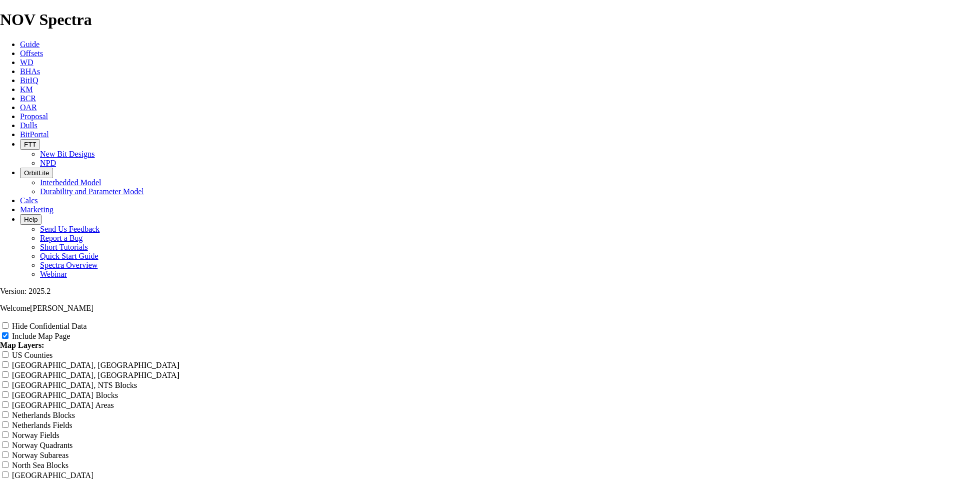
type input "Untitled Offset Analysis"
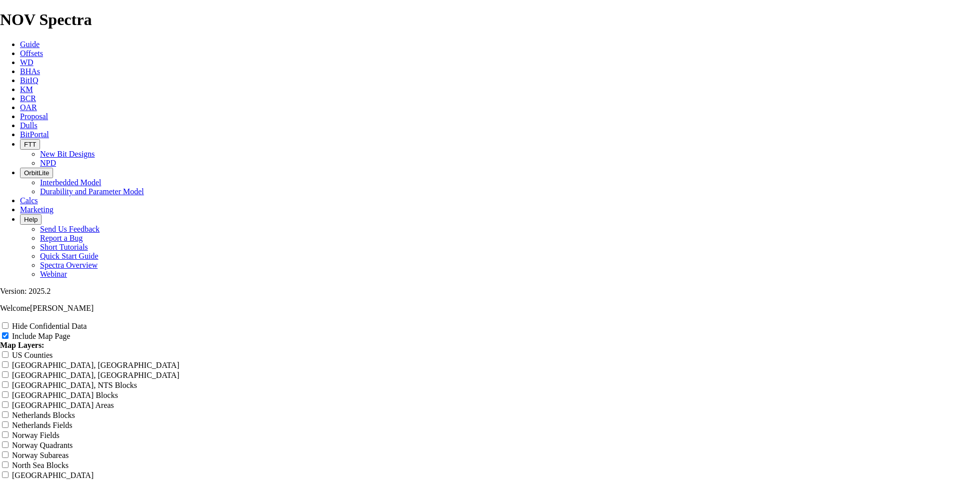
type input "Untitled Offset Analysis"
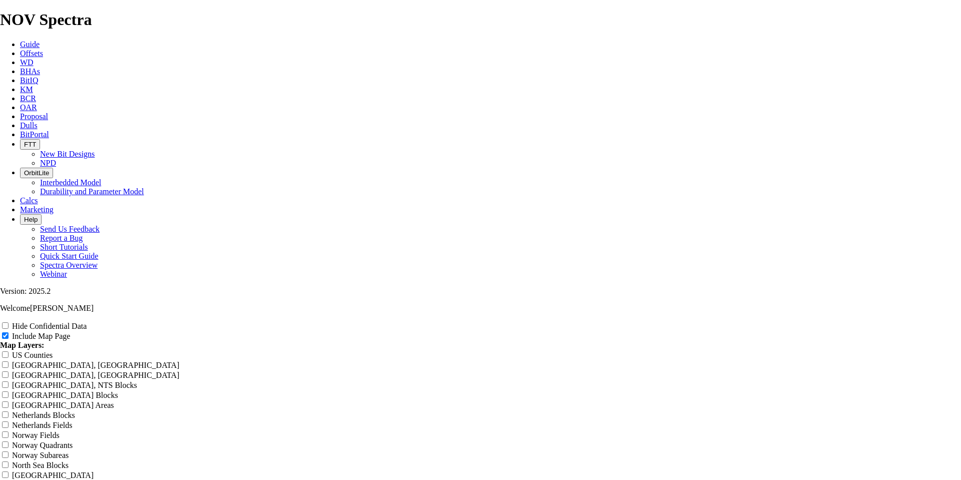
type input "Untitled Offset Analysis"
type input "Untitled Offset Analysi"
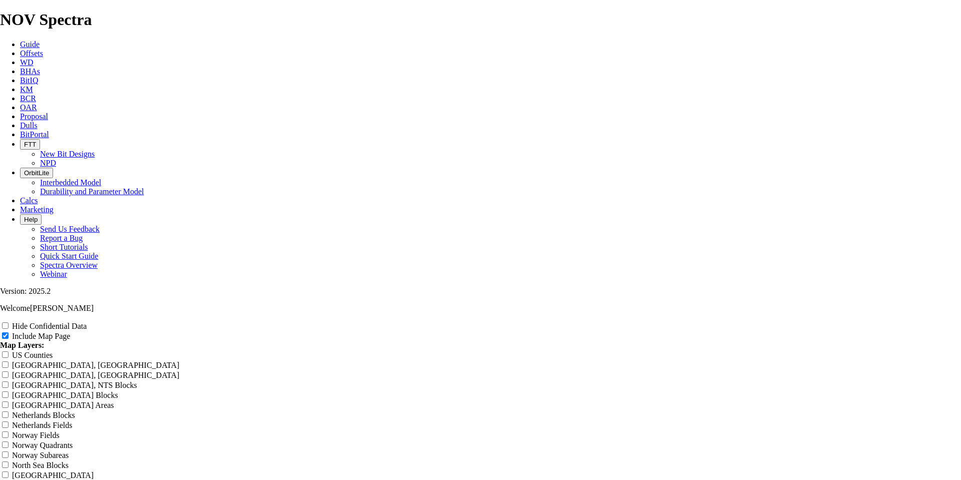
type input "Untitled Offset Analysi"
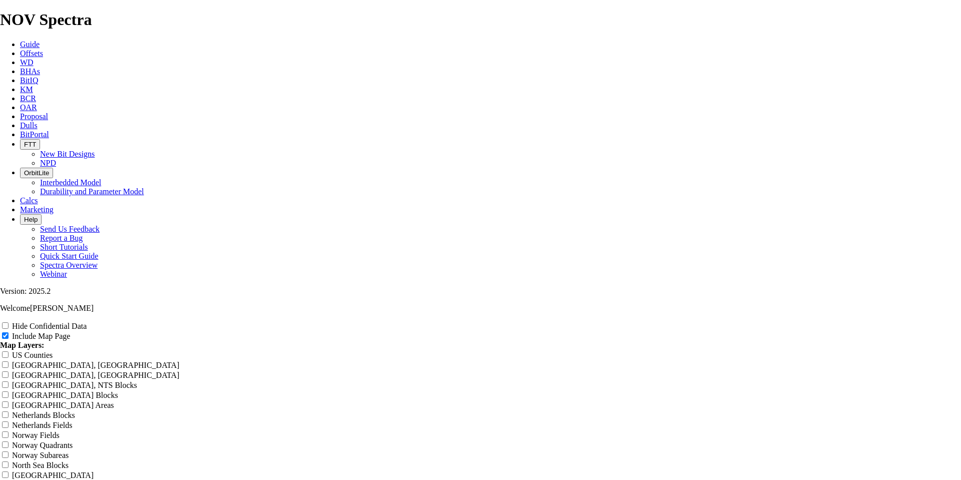
type input "Untitled Offset Analysi"
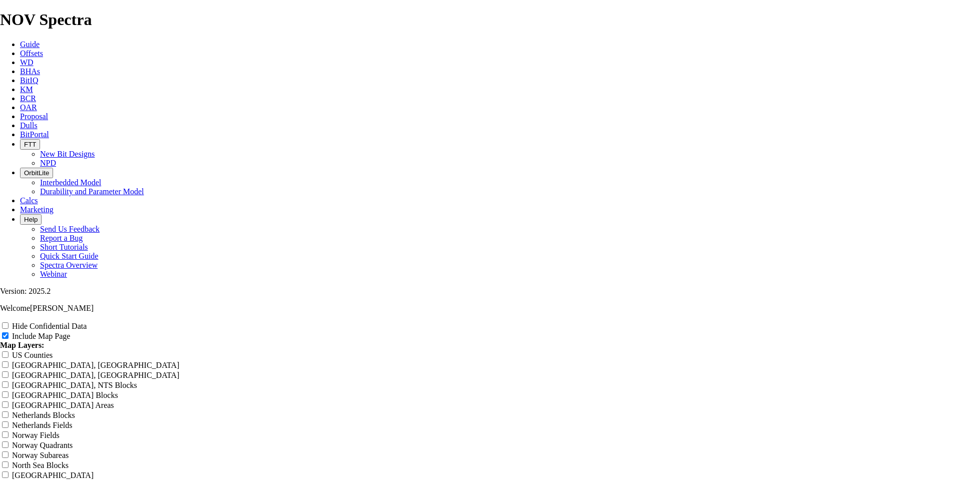
type input "Untitled Offset Analysi"
type input "Untitled Offset Analys"
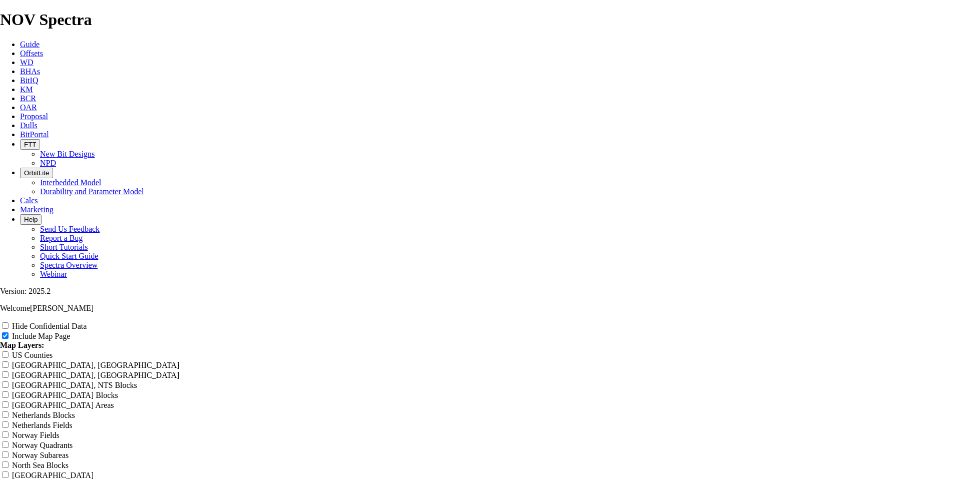
type input "Untitled Offset Analys"
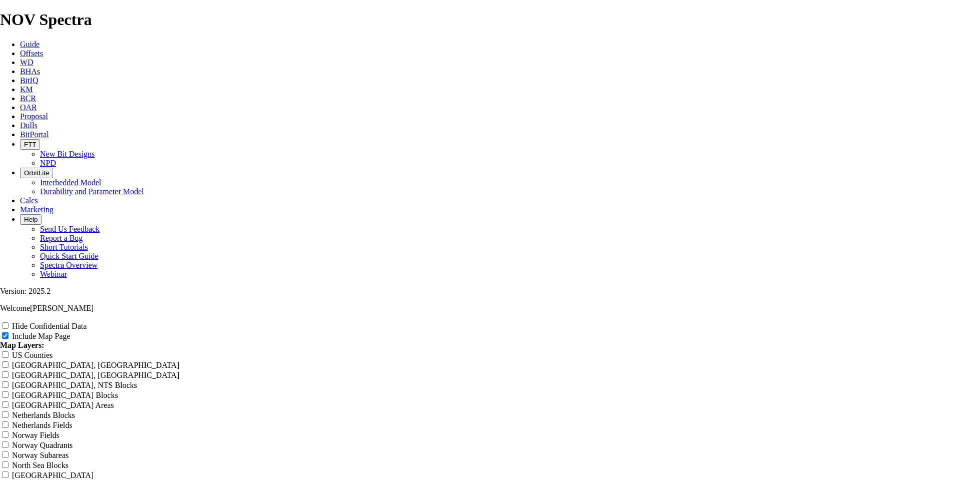
type input "Untitled Offset Analys"
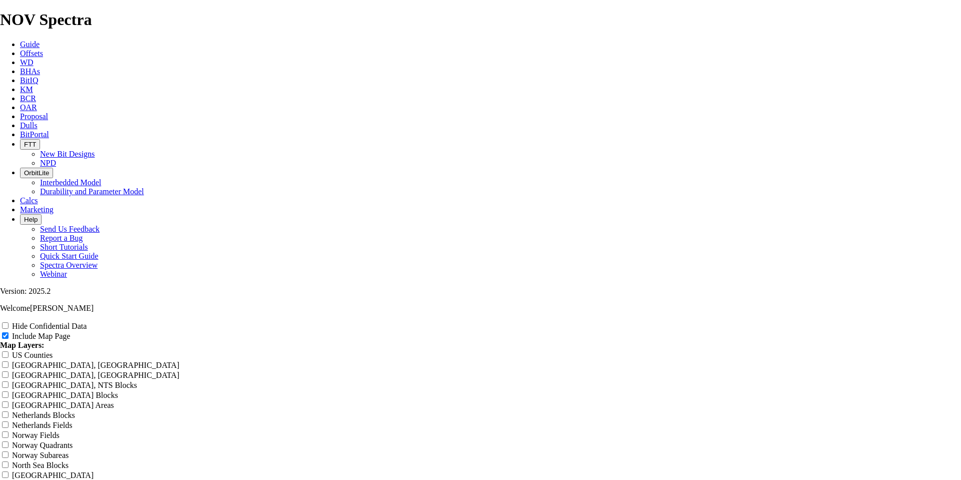
type input "Untitled Offset Analys"
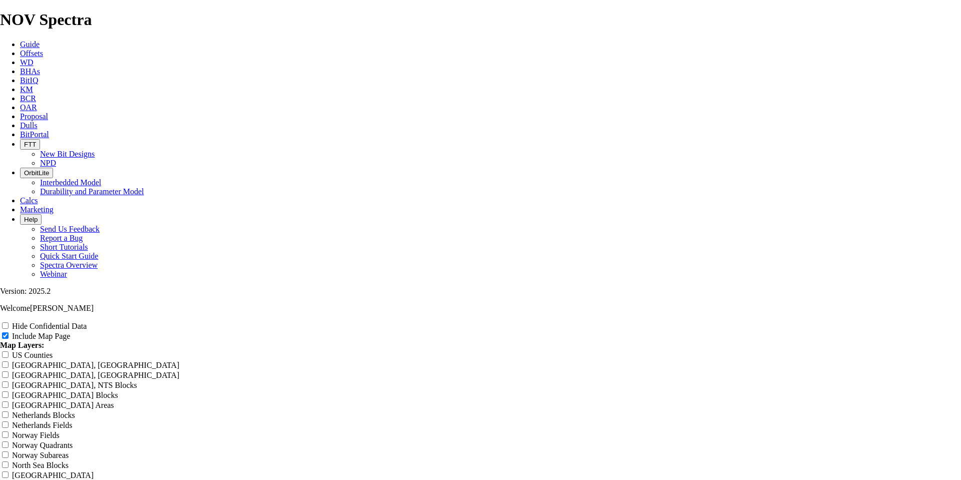
type input "Untitled Offset Analy"
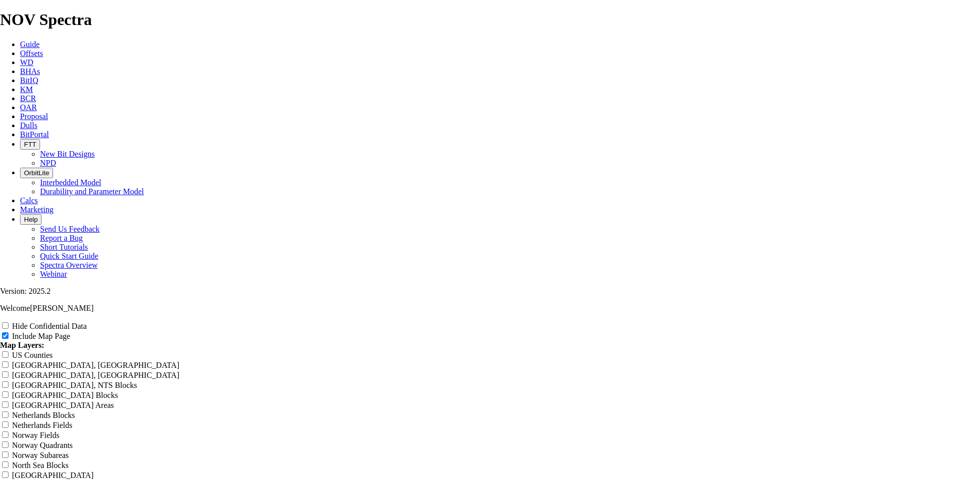
type input "Untitled Offset Analy"
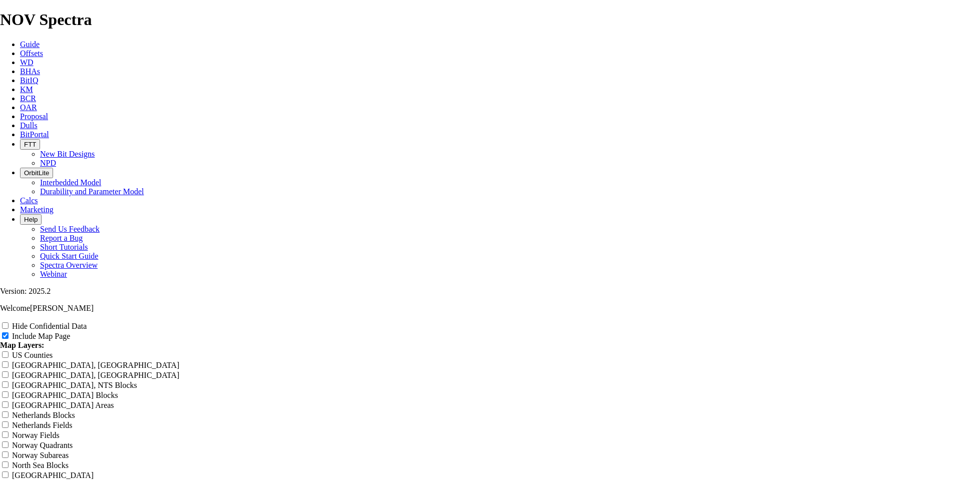
type input "Untitled Offset Analy"
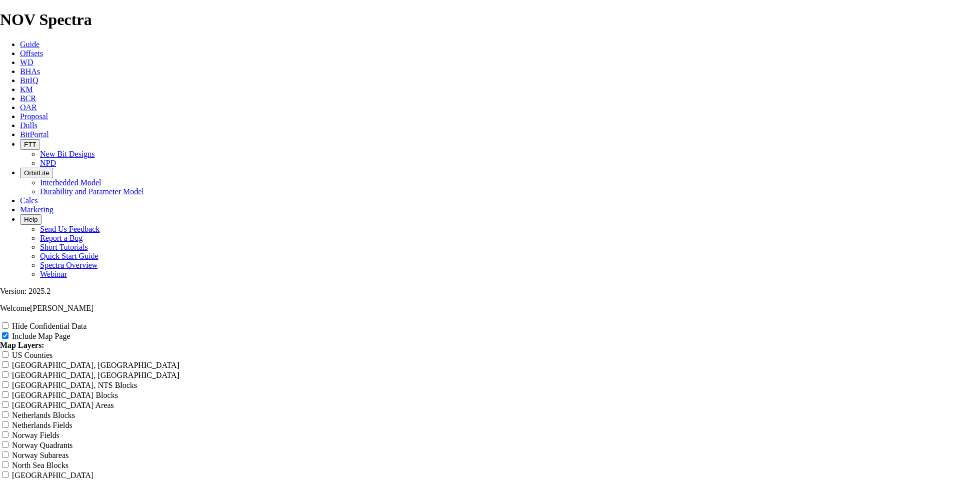
type input "Untitled Offset Analy"
type input "Untitled Offset Anal"
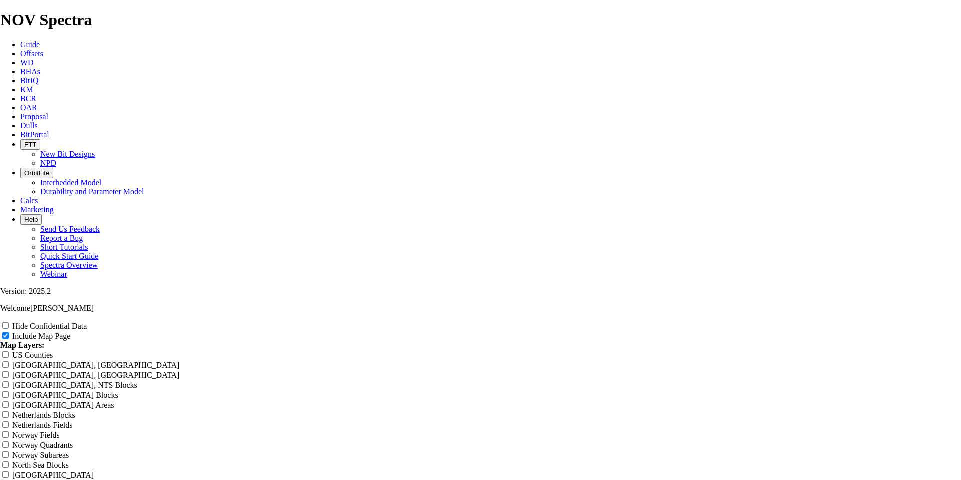
type input "Untitled Offset Anal"
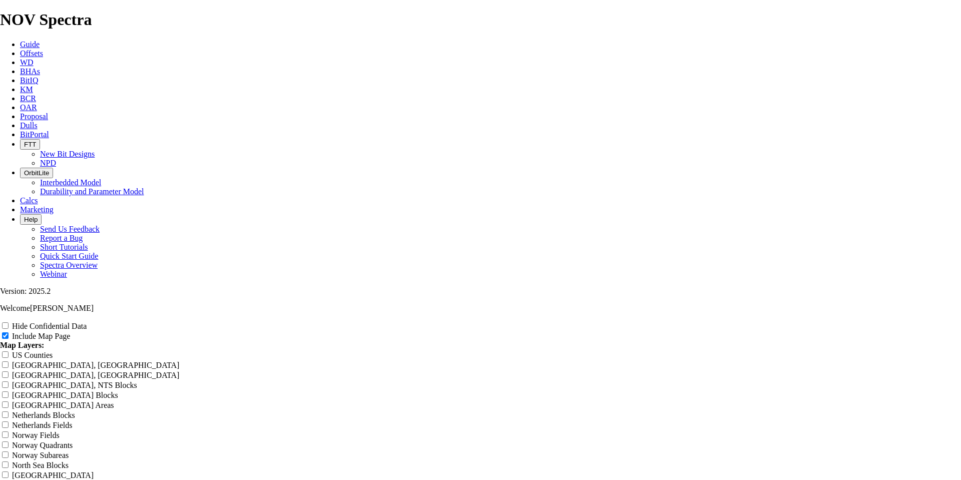
type input "Untitled Offset Anal"
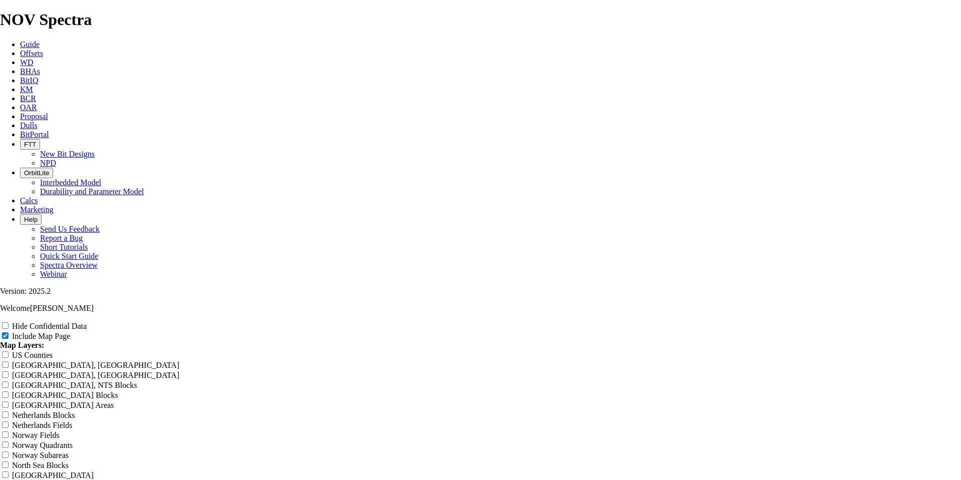
type input "Untitled Offset Anal"
type input "Untitled Offset [PERSON_NAME]"
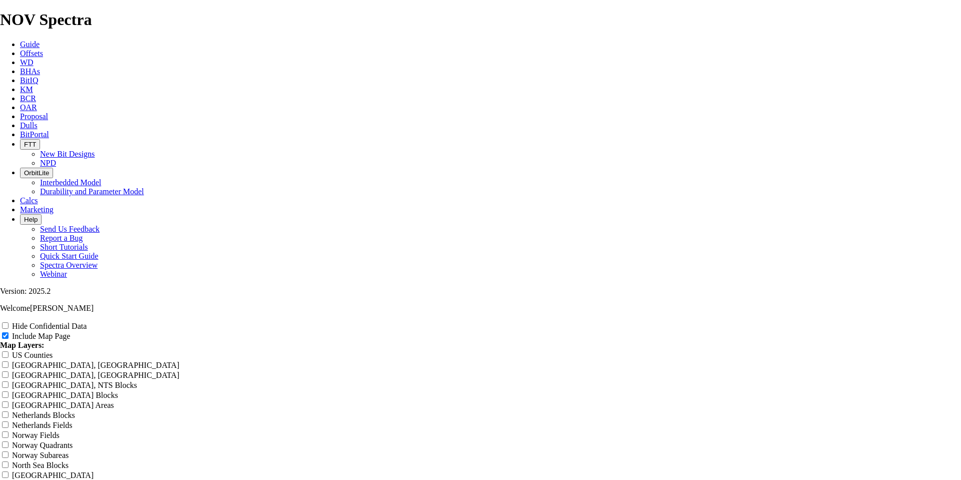
type input "Untitled Offset [PERSON_NAME]"
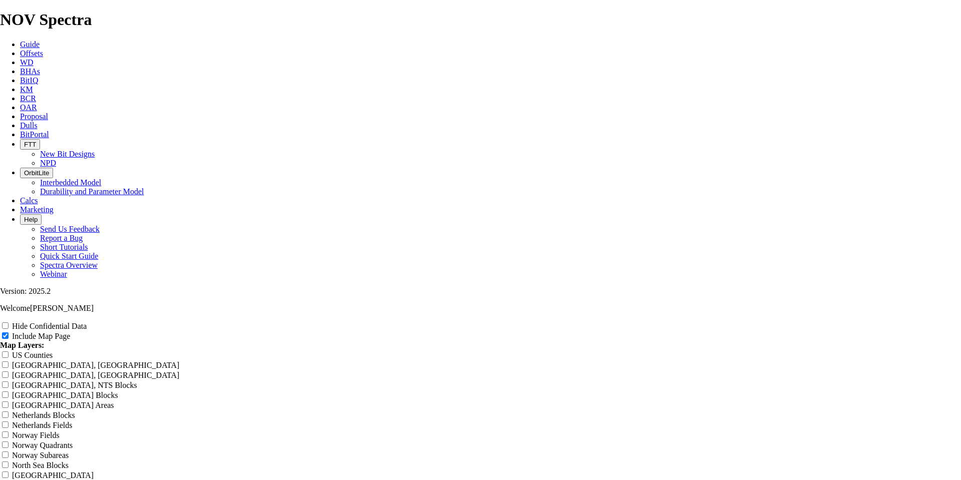
type input "Untitled Offset [PERSON_NAME]"
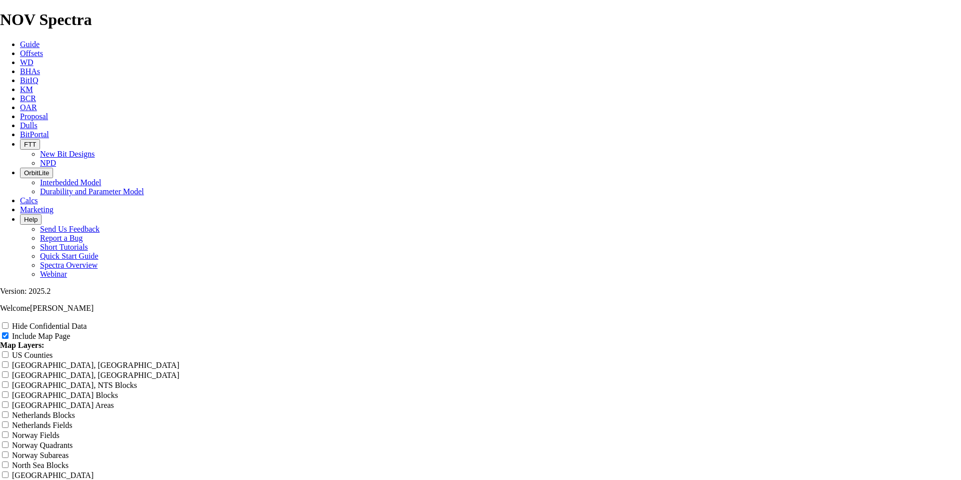
type input "Untitled Offset [PERSON_NAME]"
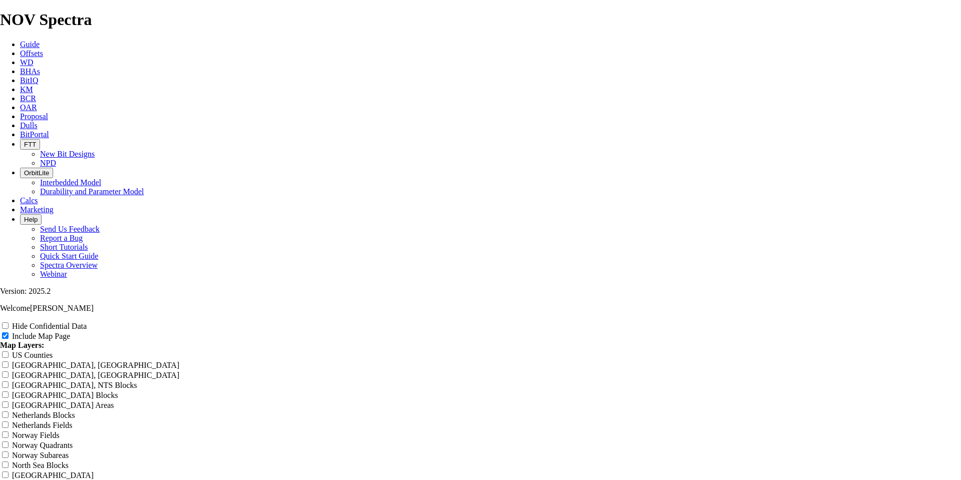
type input "Untitled Offset [PERSON_NAME]"
type input "Untitled Offset An"
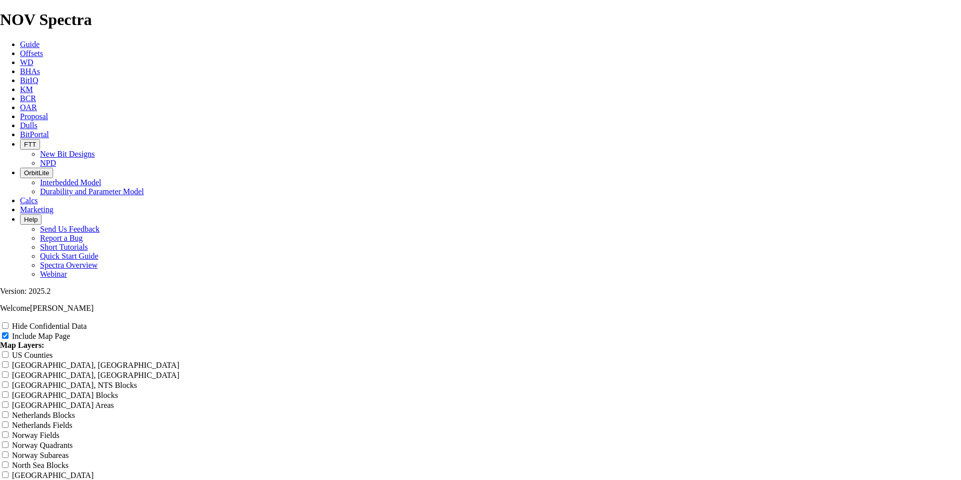
type input "Untitled Offset An"
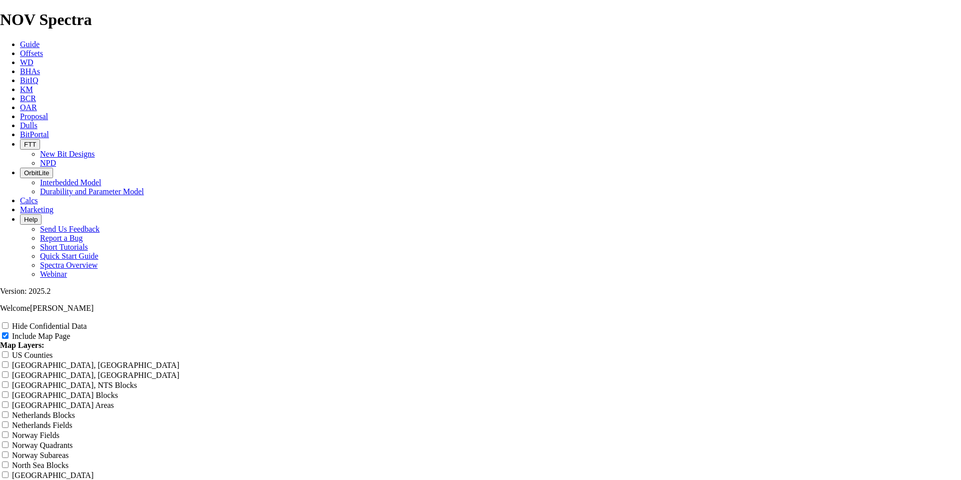
type input "Untitled Offset An"
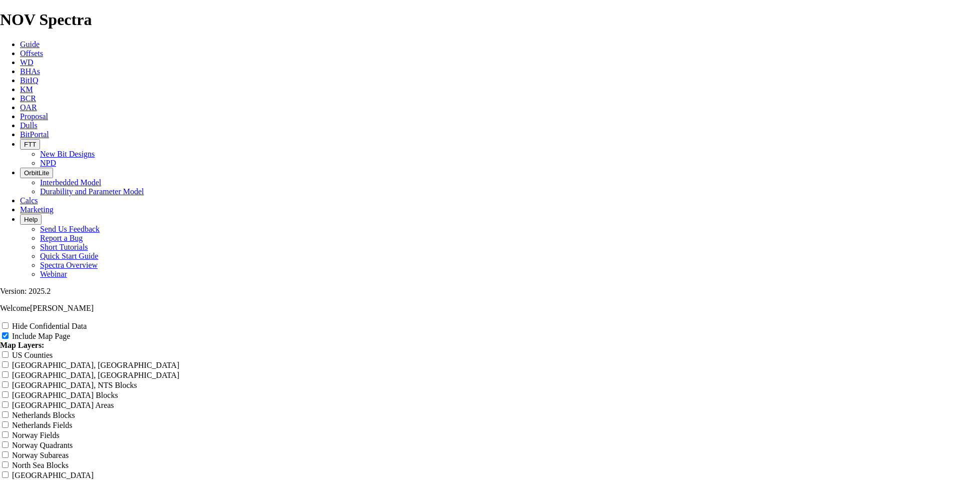
type input "Untitled Offset An"
type input "Untitled Offset A"
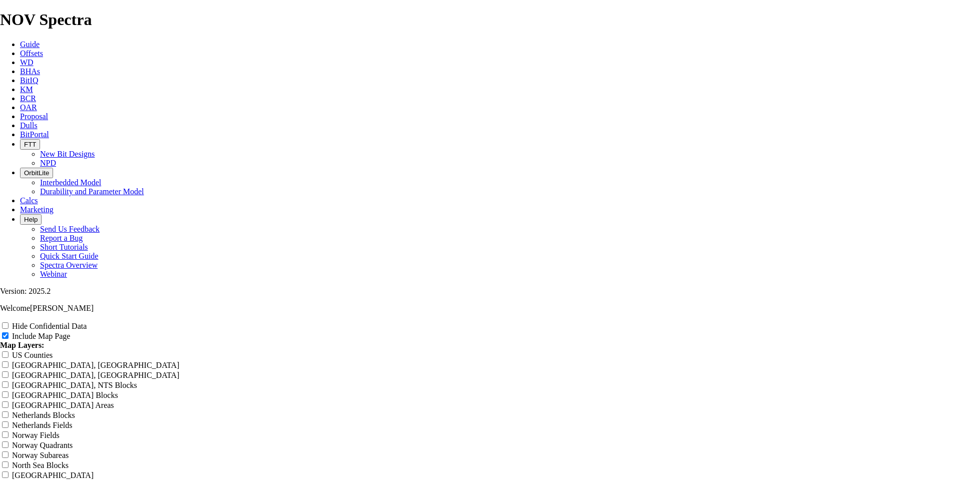
type input "Untitled Offset A"
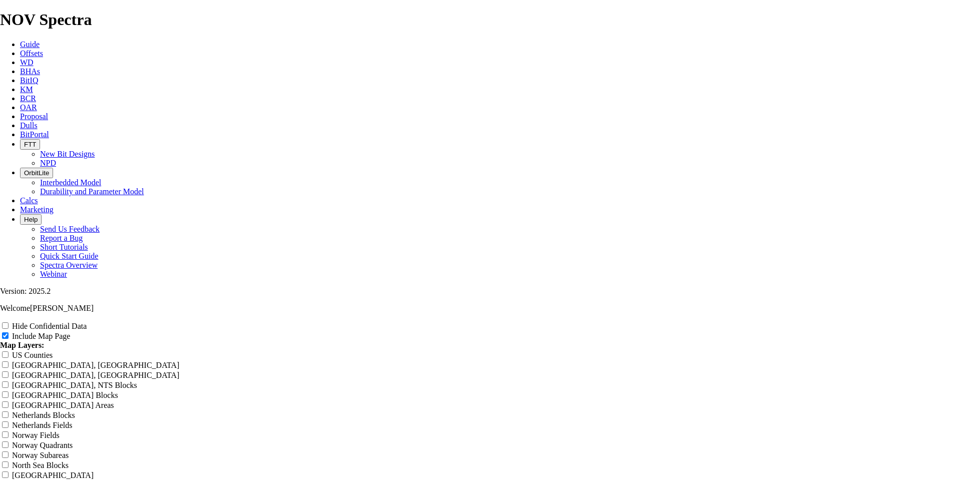
type input "Untitled Offset A"
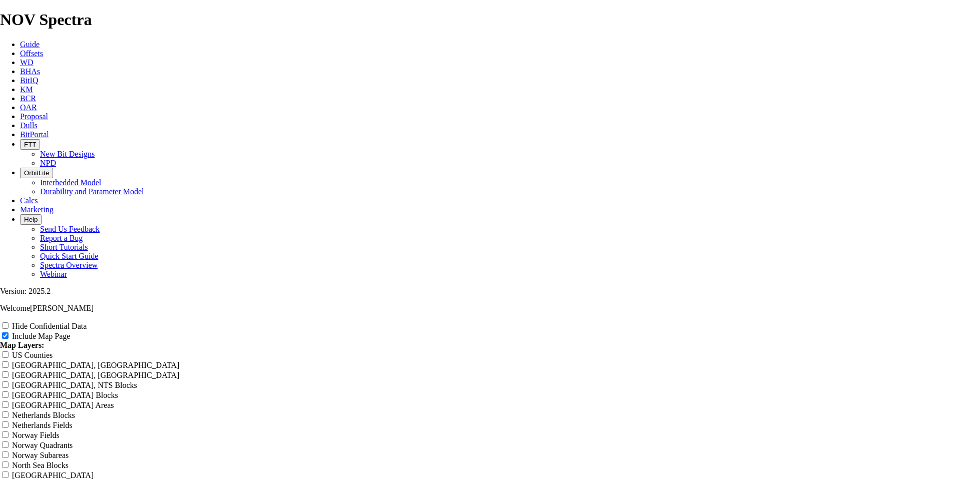
type input "Untitled Offset A"
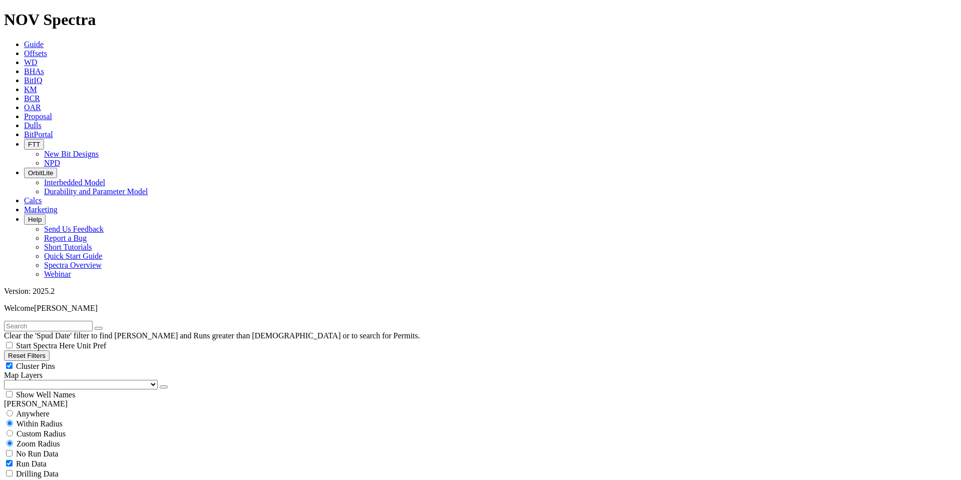
click at [38, 350] on button "Reset Filters" at bounding box center [27, 355] width 46 height 11
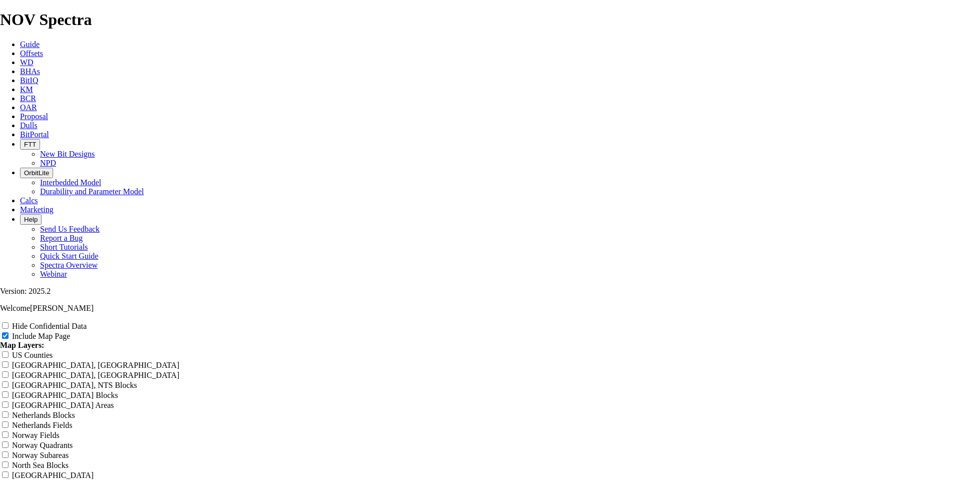
scroll to position [1232, 0]
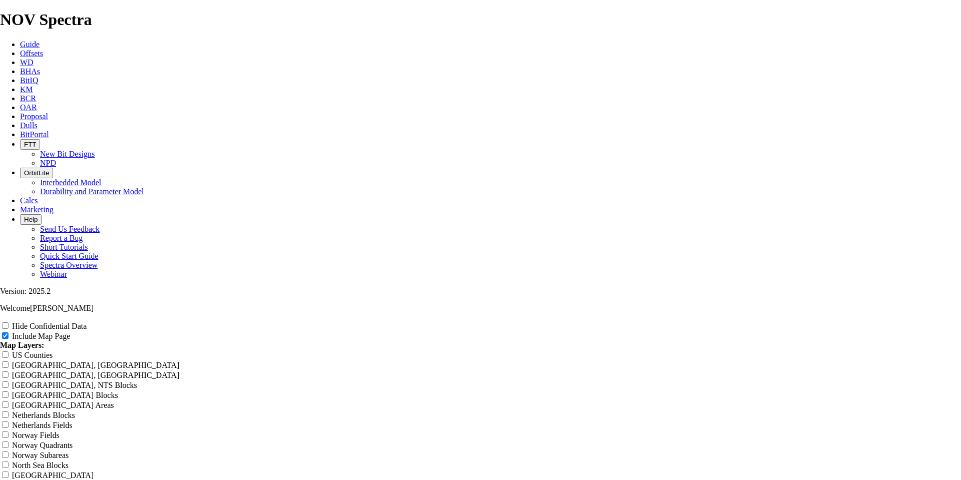
scroll to position [1252, 0]
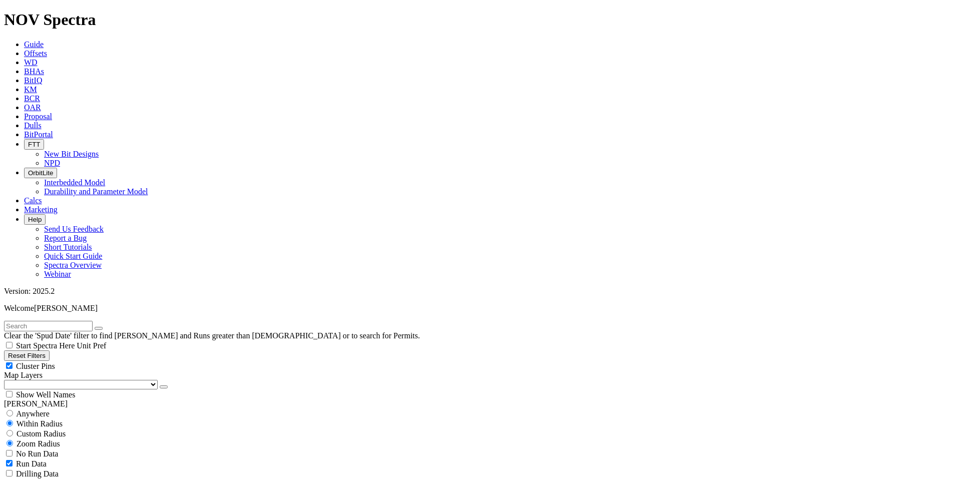
scroll to position [16017, 0]
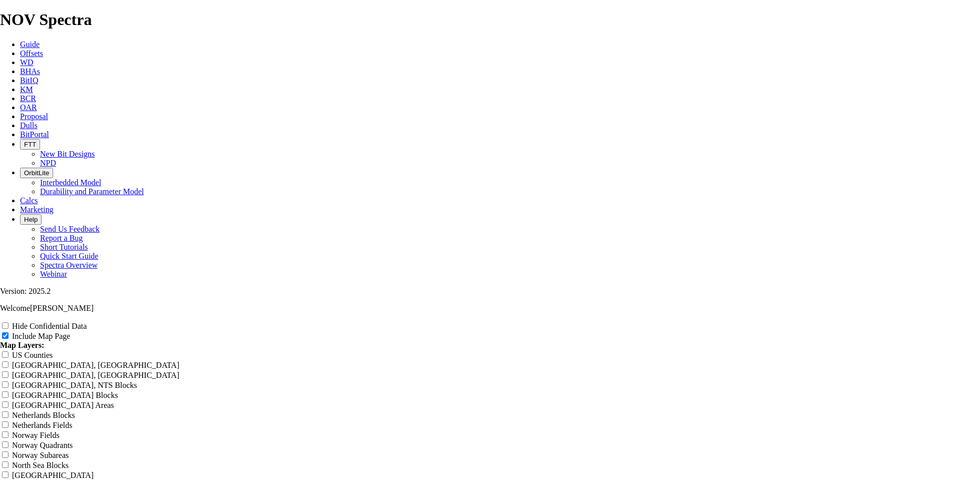
type input "Untitled Offset Analysis Repor"
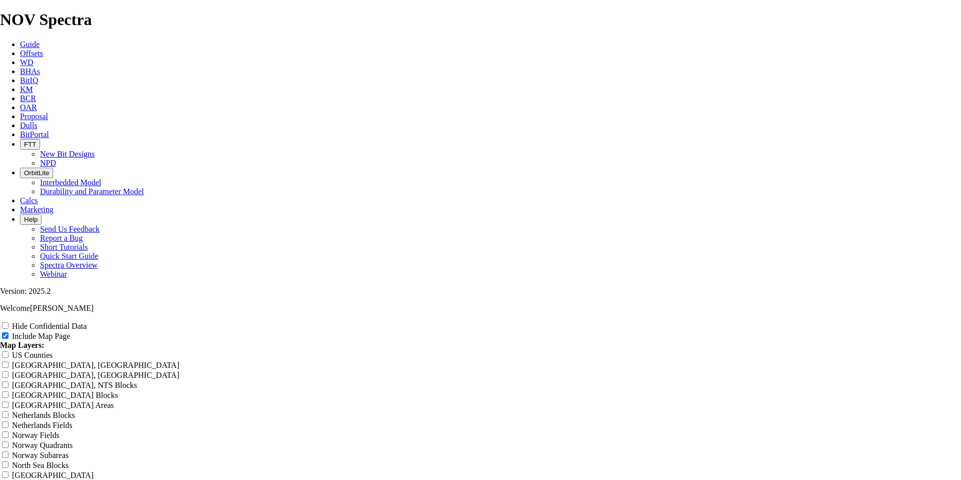
type input "Untitled Offset Analysis Repor"
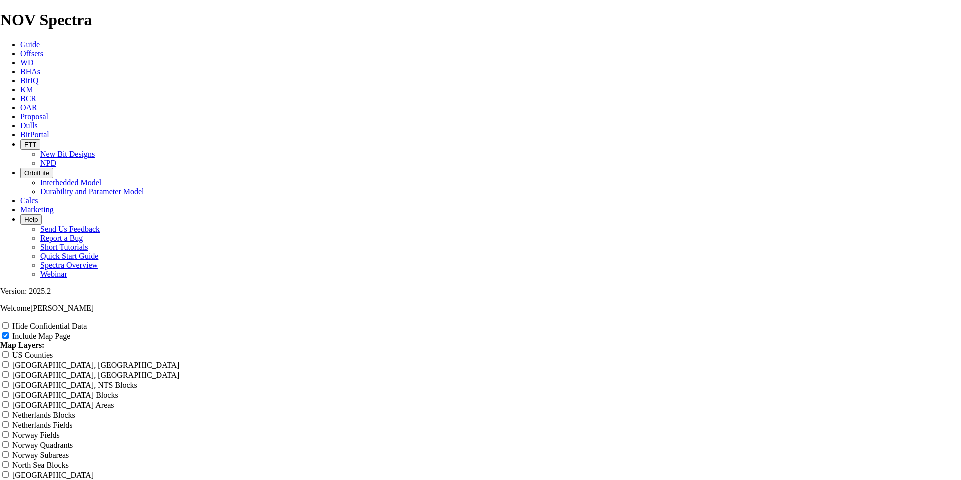
type input "Untitled Offset Analysis Repor"
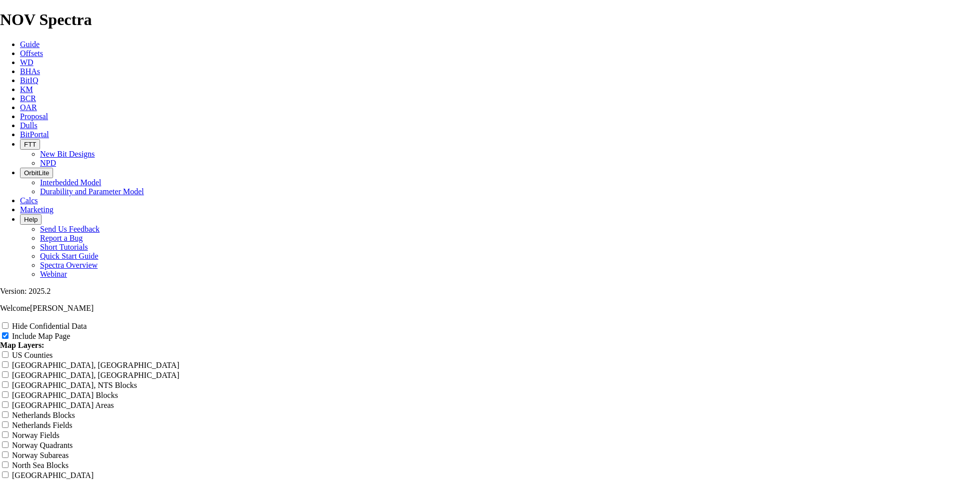
type input "Untitled Offset Analysis Repor"
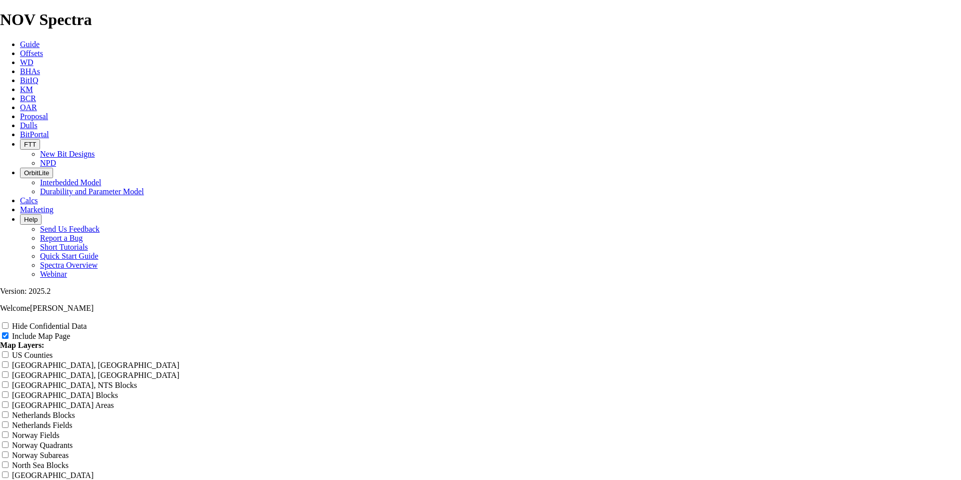
type input "Untitled Offset Analysis Repor"
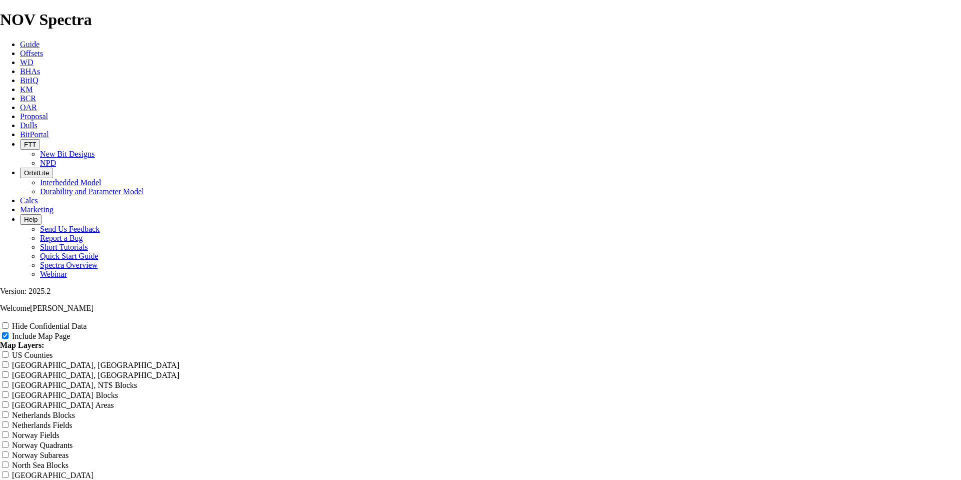
type input "Untitled Offset Analysis Repor"
type input "Untitled Offset Analysis Repo"
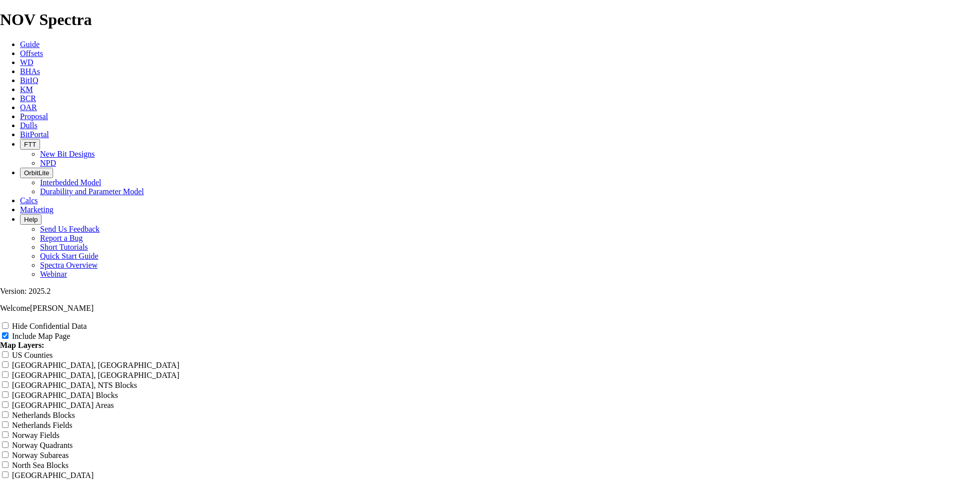
type input "Untitled Offset Analysis Repo"
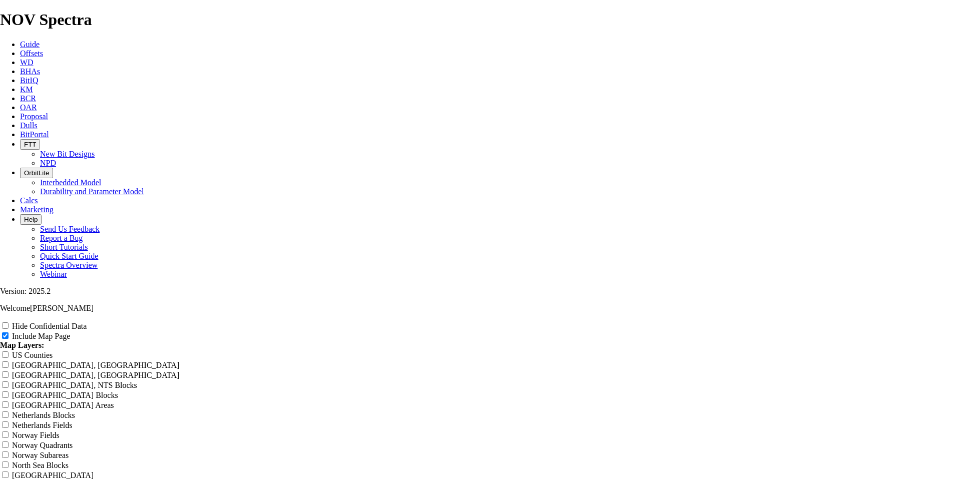
type input "Untitled Offset Analysis Repo"
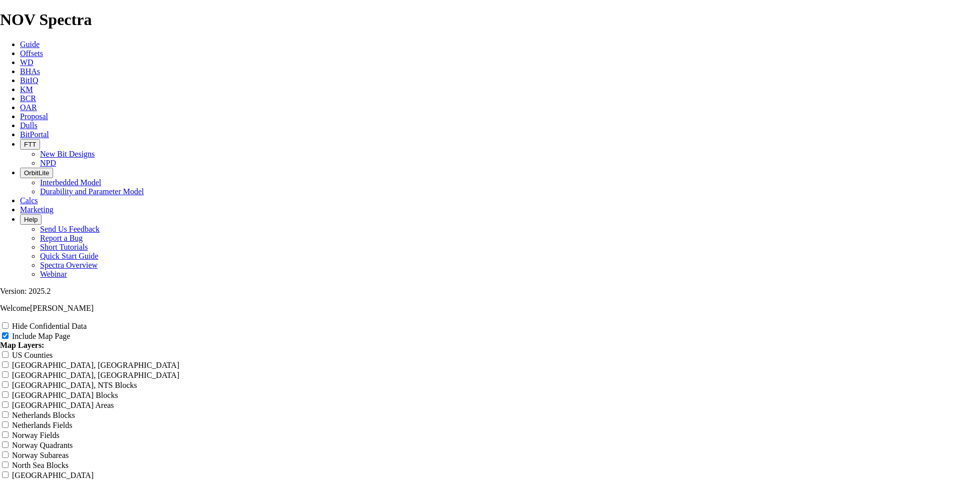
type input "Untitled Offset Analysis Repo"
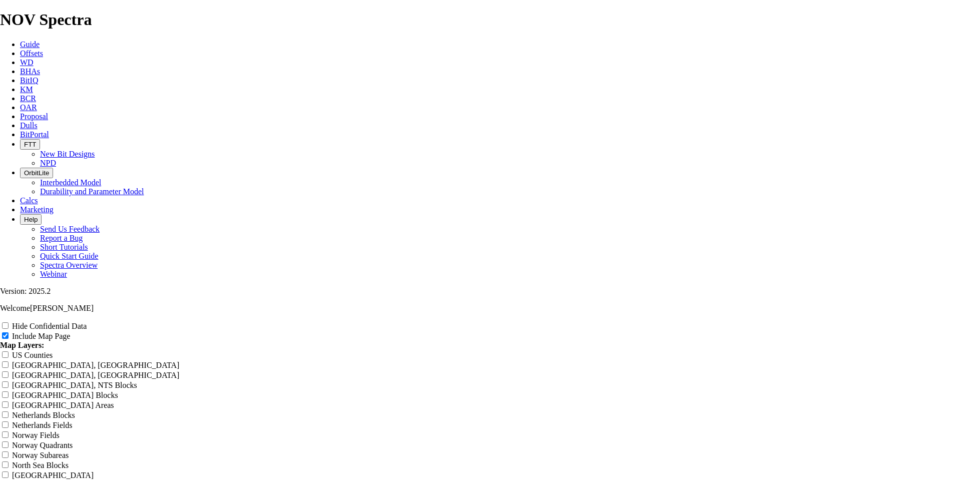
type input "Untitled Offset Analysis Repo"
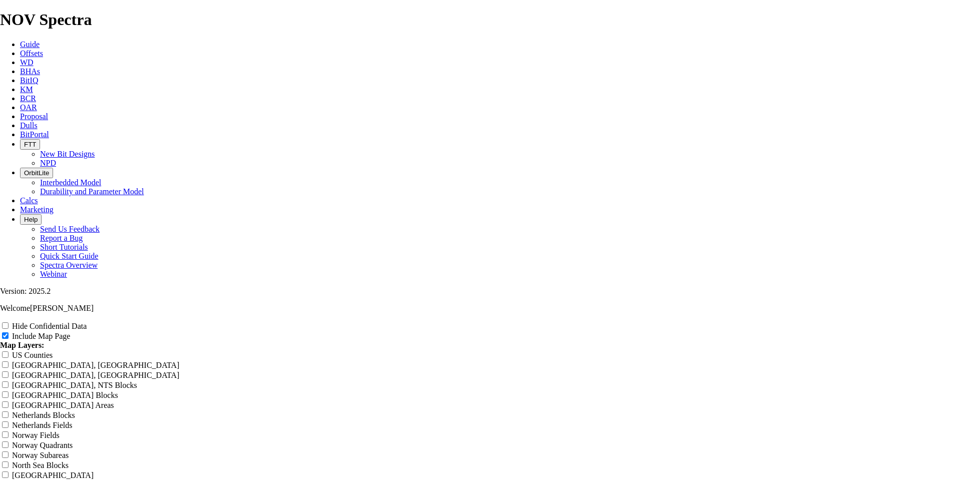
type input "Untitled Offset Analysis Repo"
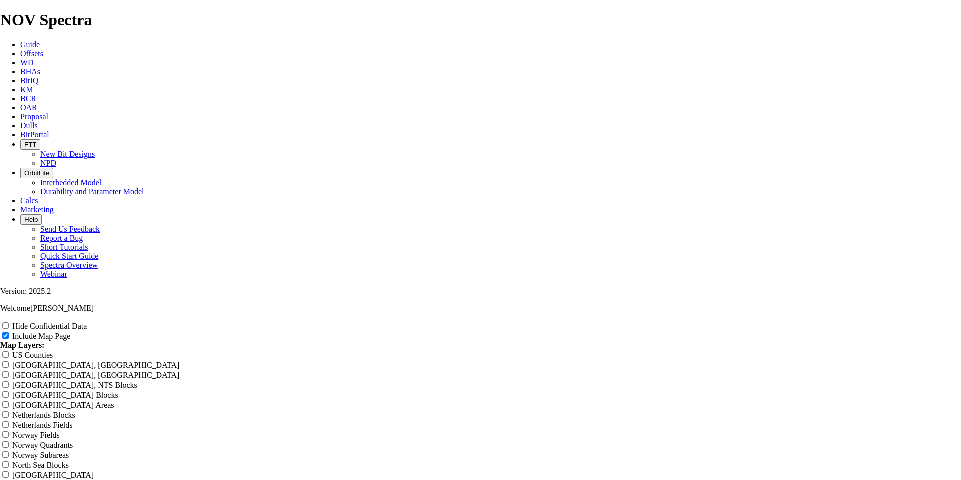
type input "Untitled Offset Analysis Repo"
type input "Untitled Offset Analysis Rep"
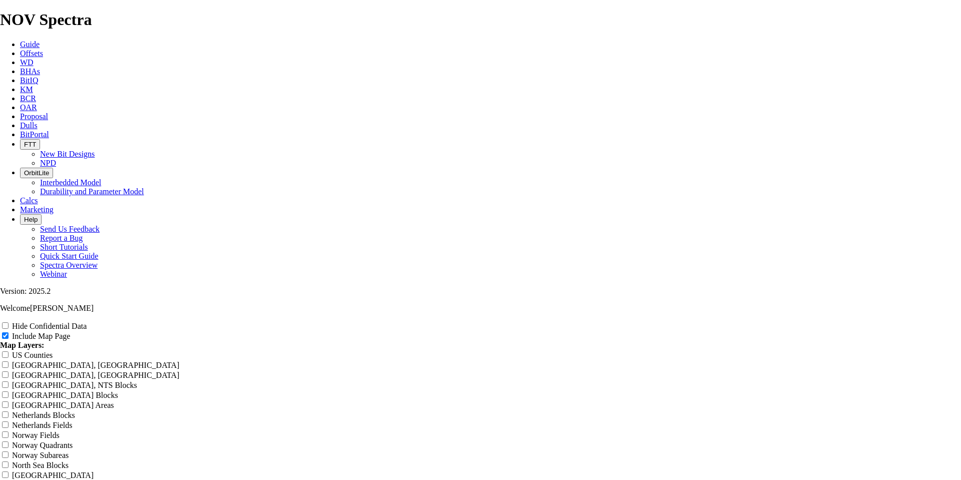
type input "Untitled Offset Analysis Rep"
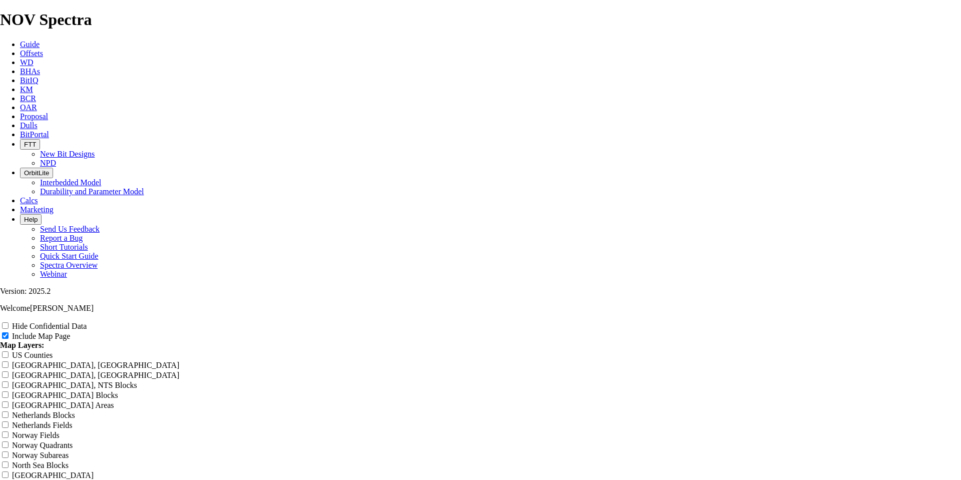
type input "Untitled Offset Analysis Rep"
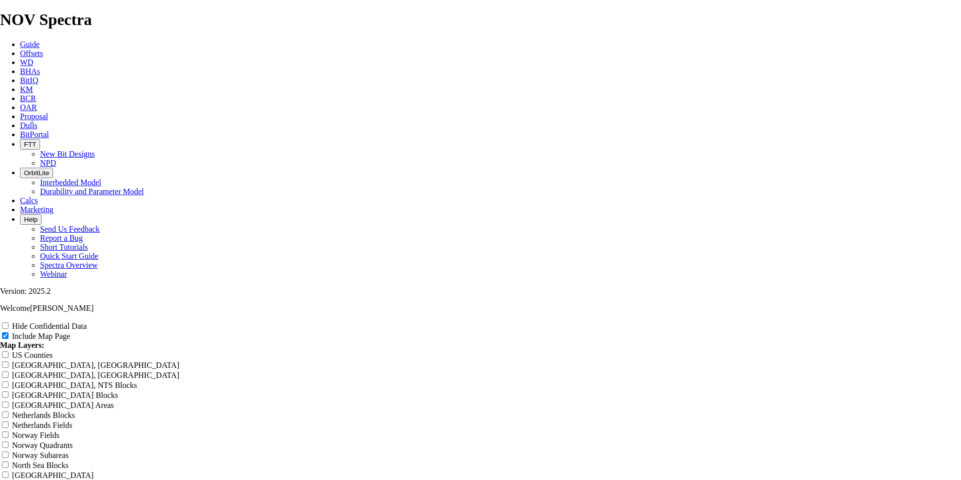
type input "Untitled Offset Analysis Rep"
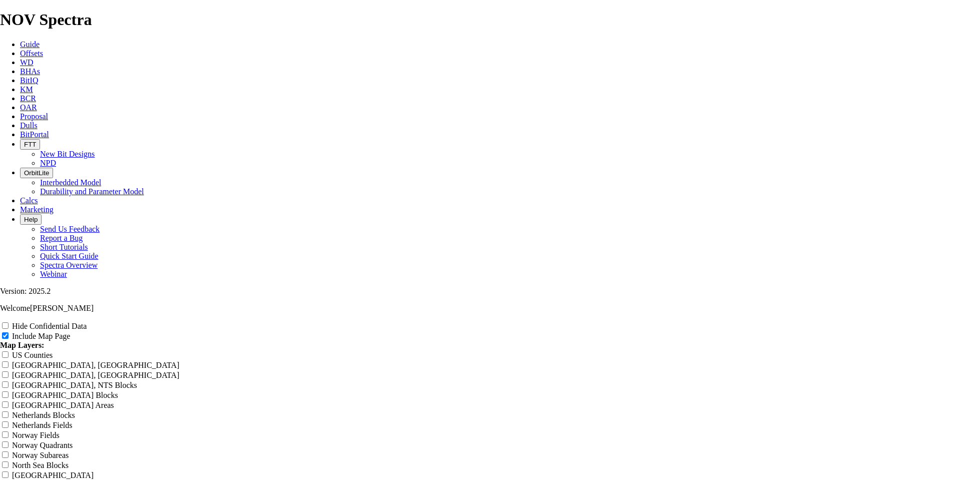
type input "Untitled Offset Analysis Rep"
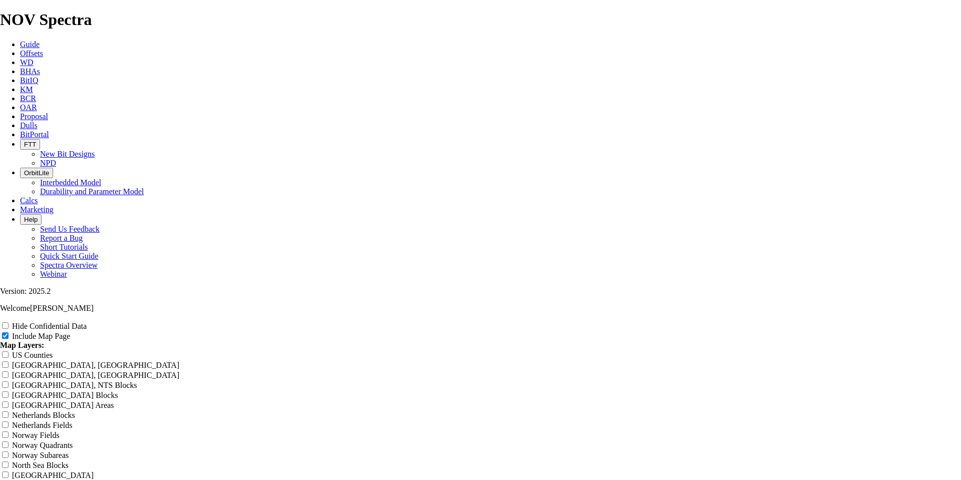
type input "Untitled Offset Analysis Rep"
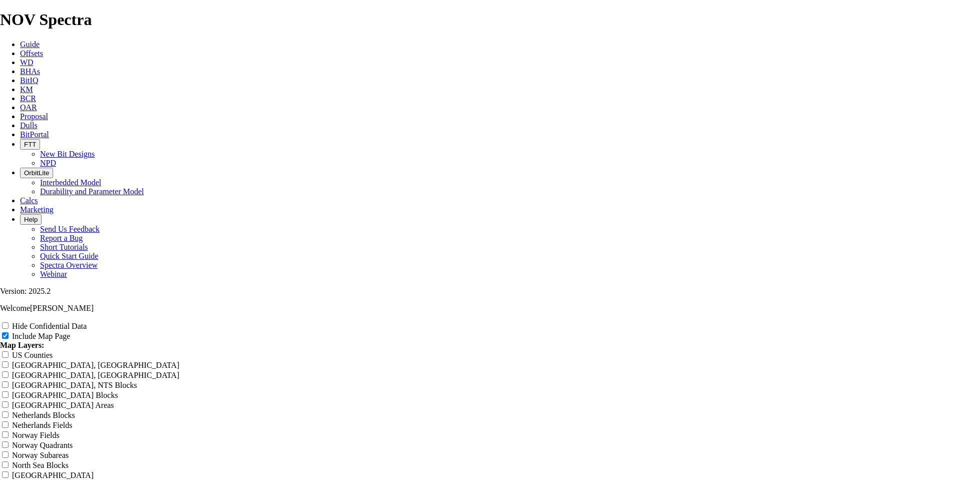
type input "Untitled Offset Analysis Re"
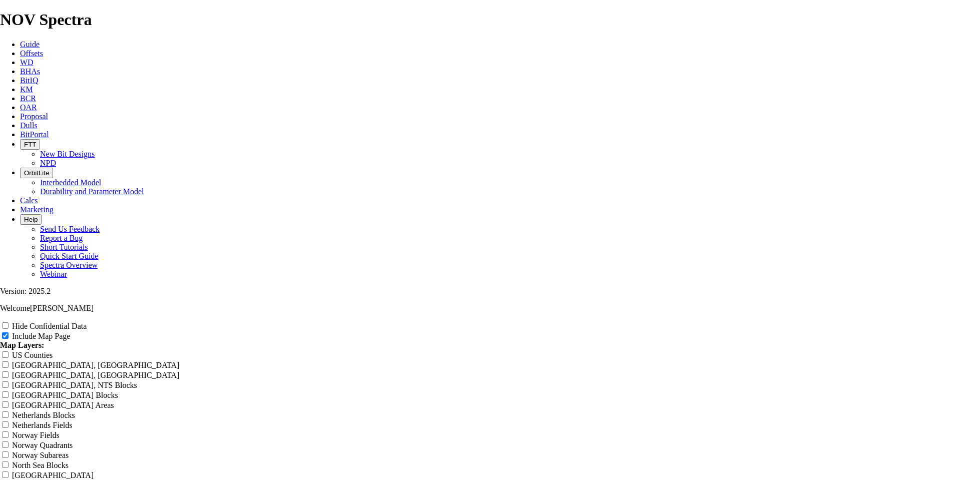
type input "Untitled Offset Analysis Re"
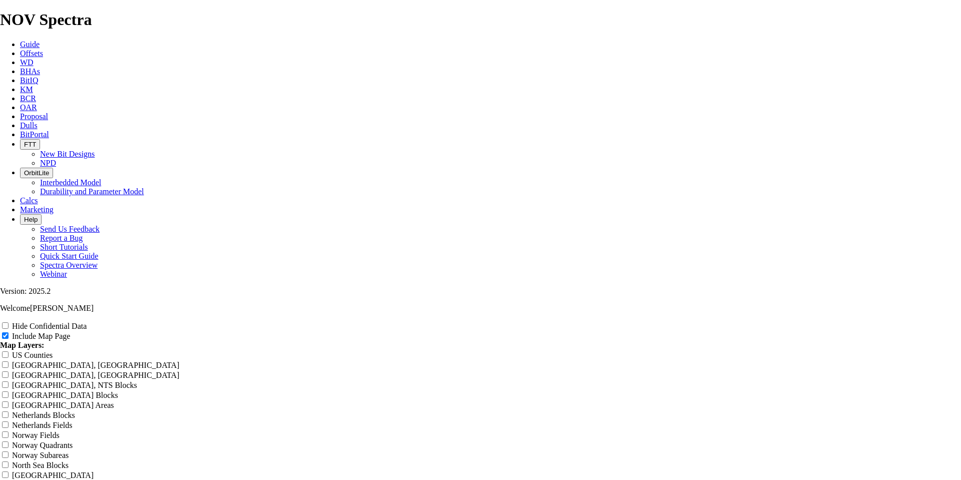
type input "Untitled Offset Analysis Re"
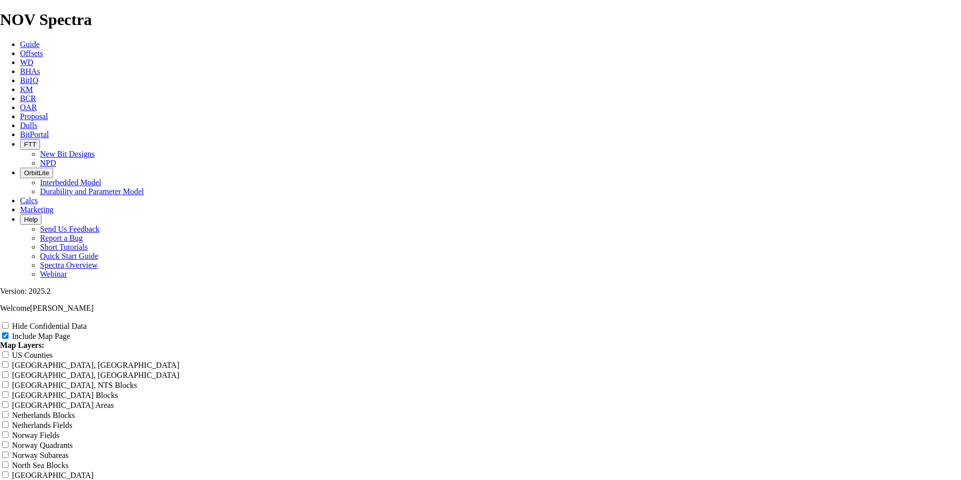
type input "Untitled Offset Analysis Re"
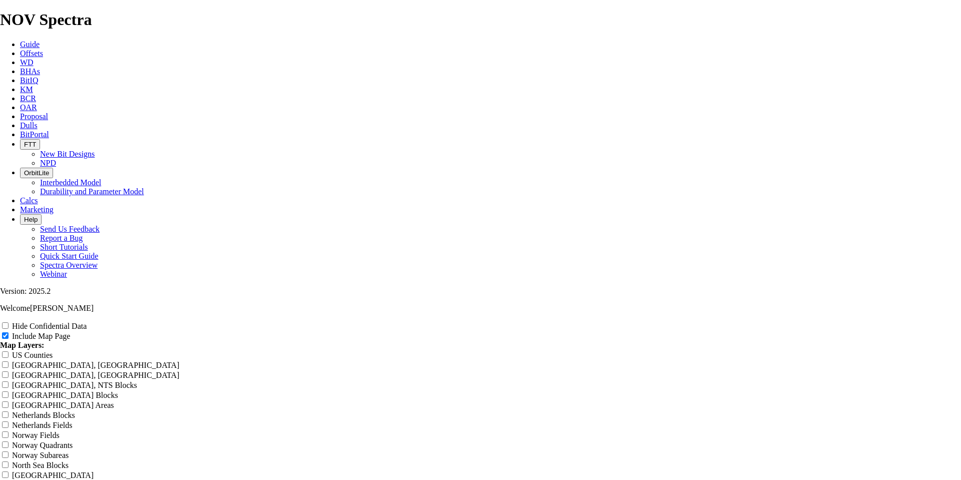
type input "Untitled Offset Analysis Re"
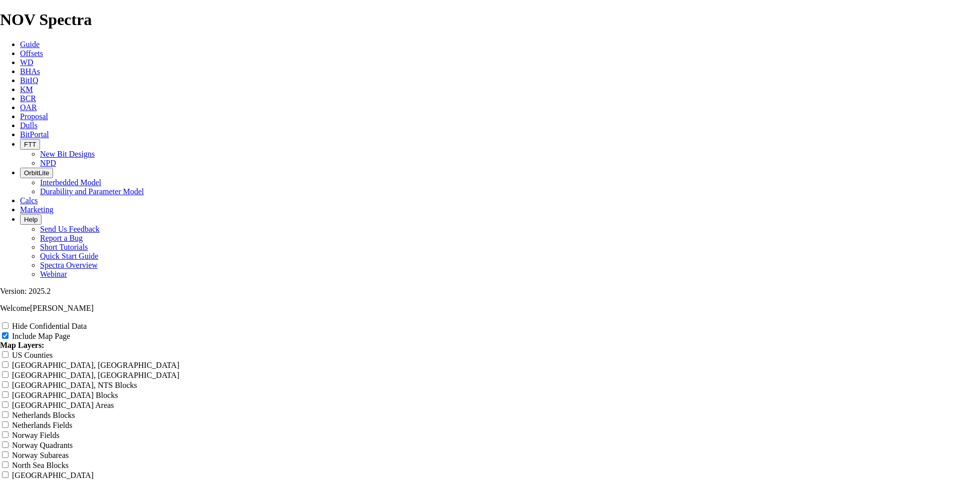
type input "Untitled Offset Analysis Re"
type input "Untitled Offset Analysis"
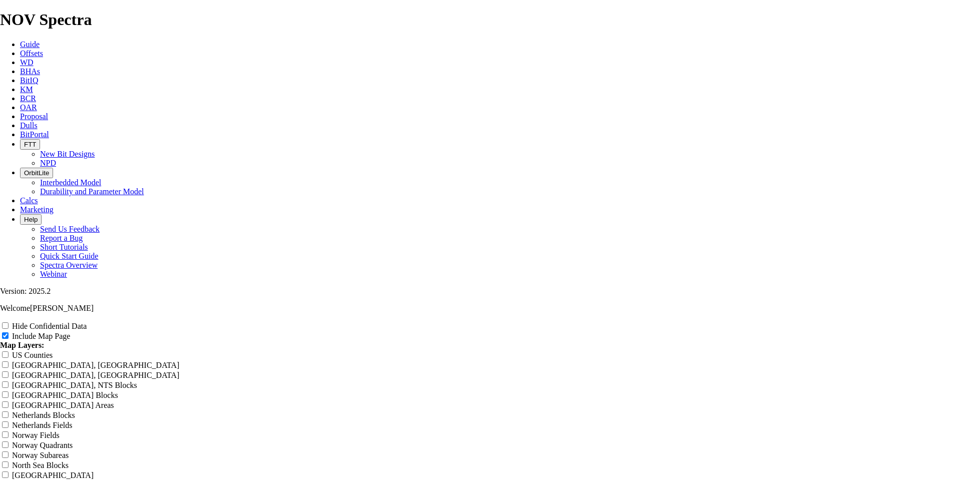
type input "Untitled Offset Analysis"
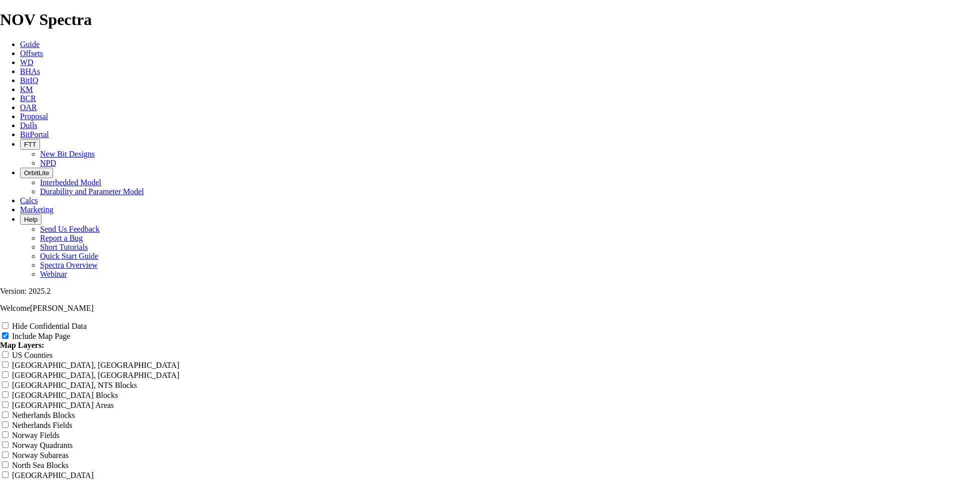
type input "Untitled Offset Analysis"
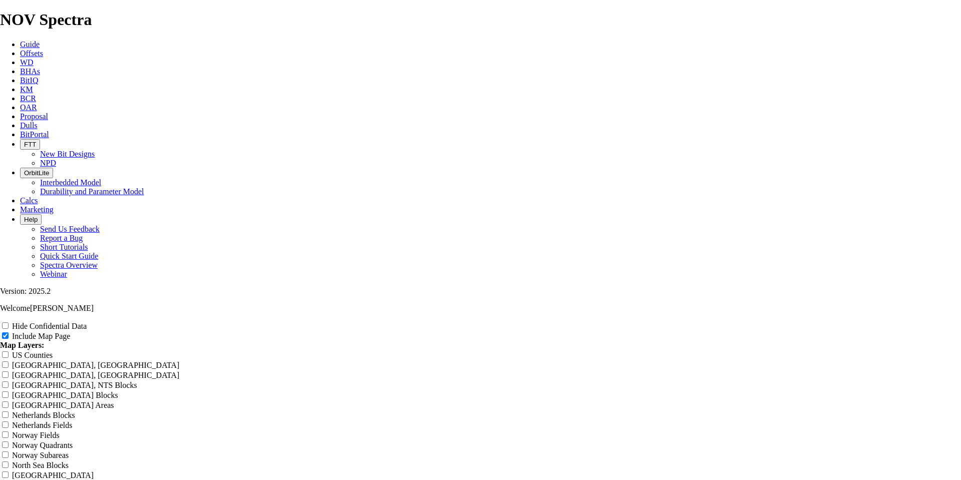
type input "Untitled Offset Analysis"
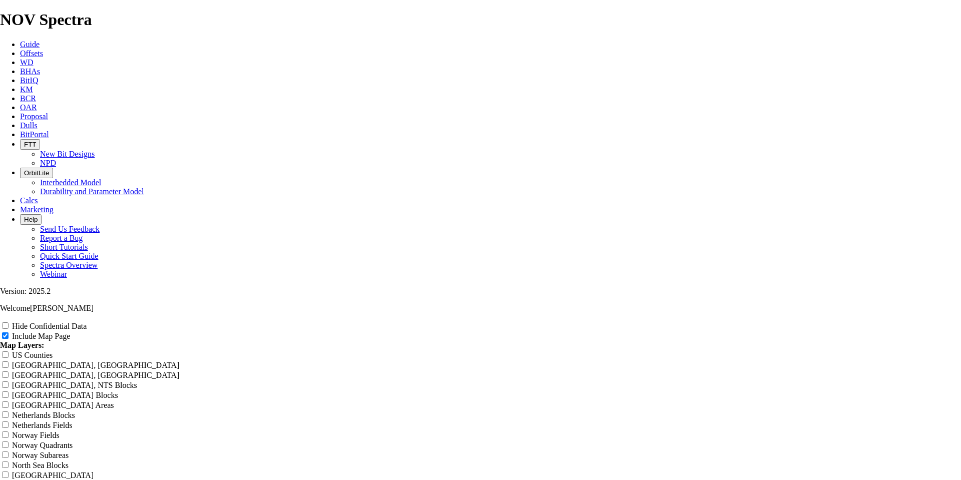
type input "Untitled Offset Analysis"
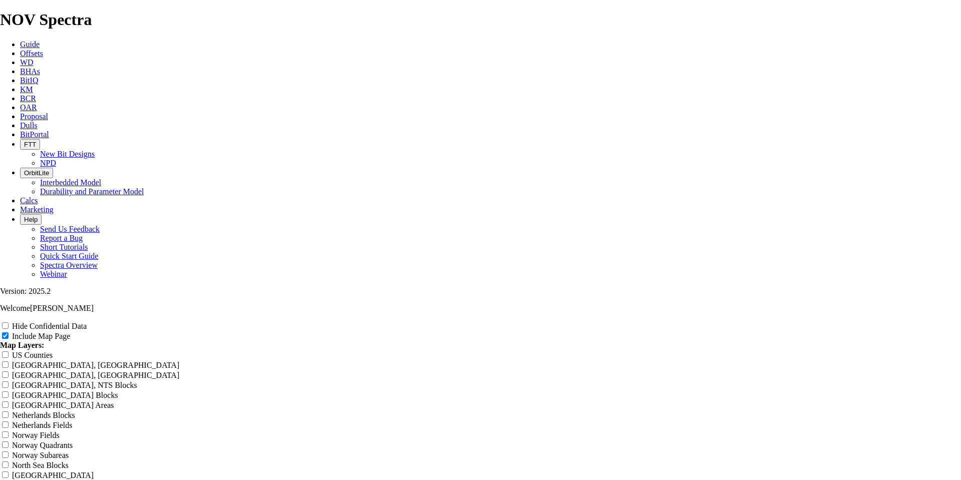
type input "Untitled Offset Analysis"
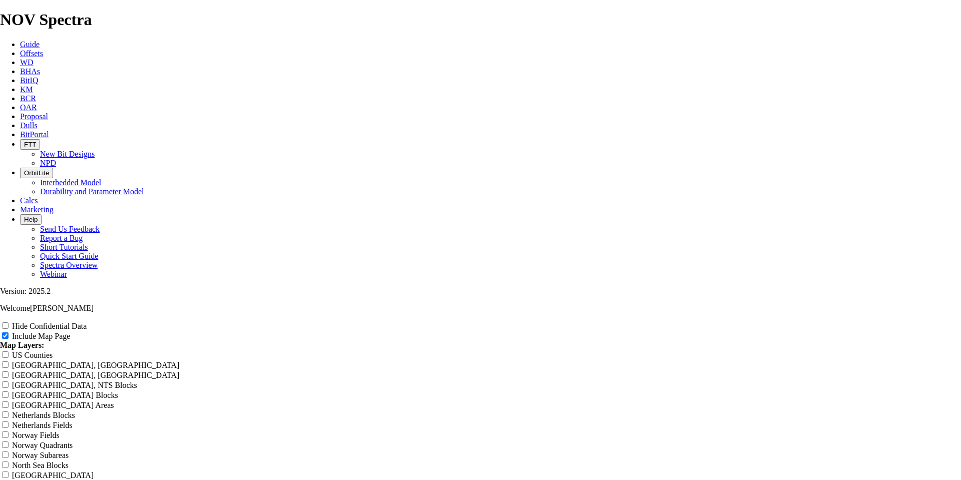
type input "Untitled Offset Analysis"
type input "Untitled Offset Analys"
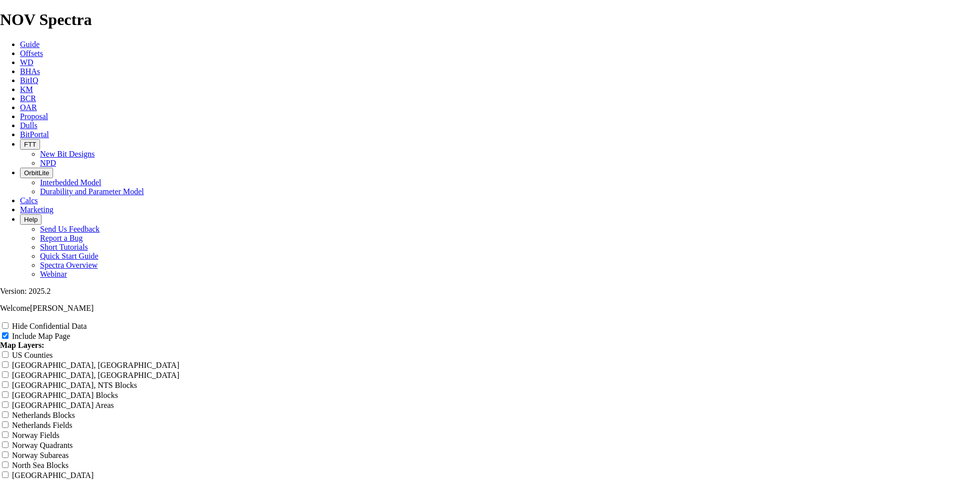
type input "Untitled Offset Analys"
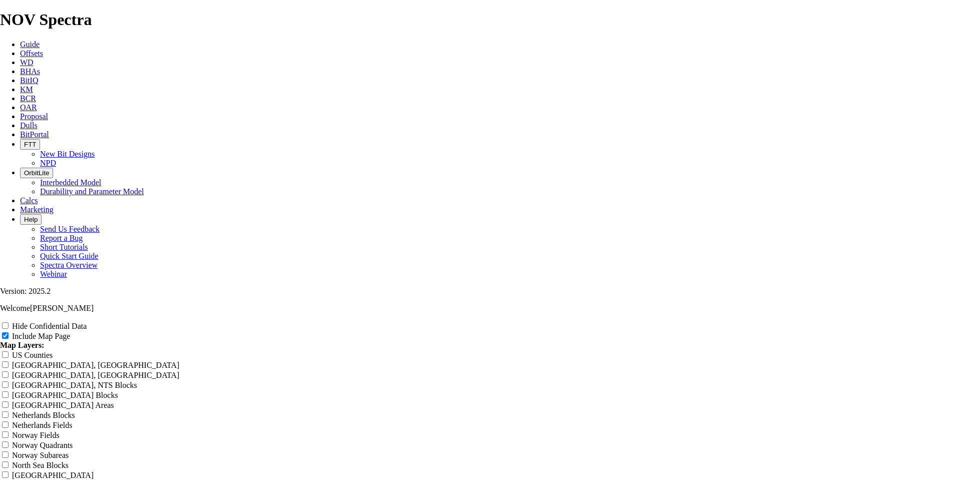
type input "Untitled Offset Analys"
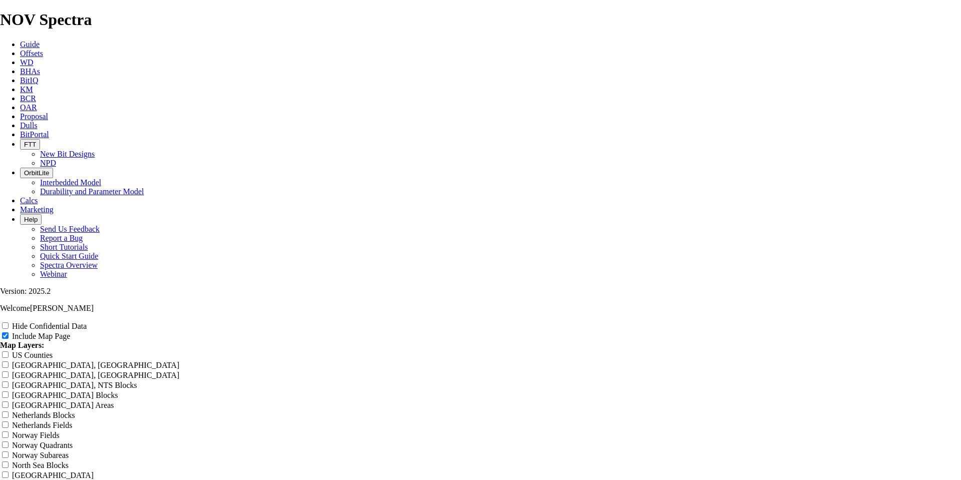
type input "Untitled Offset Analys"
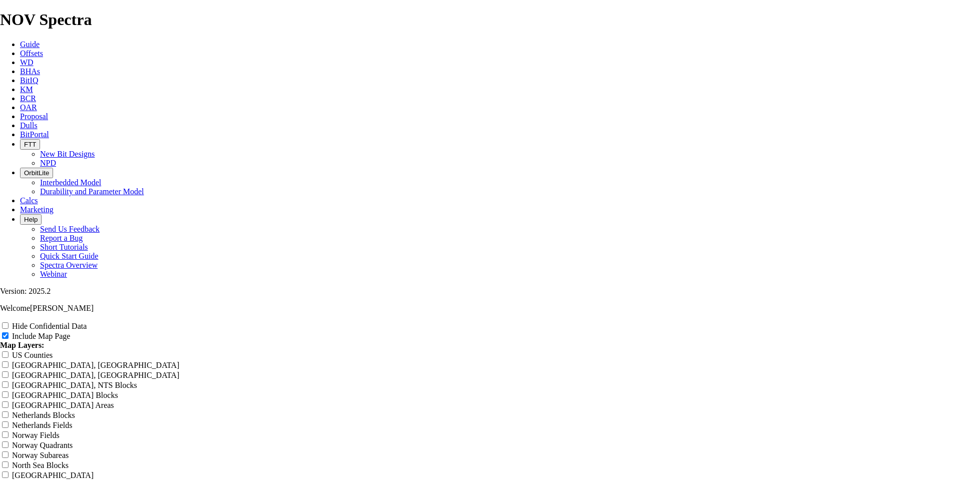
type input "Untitled Offset Analys"
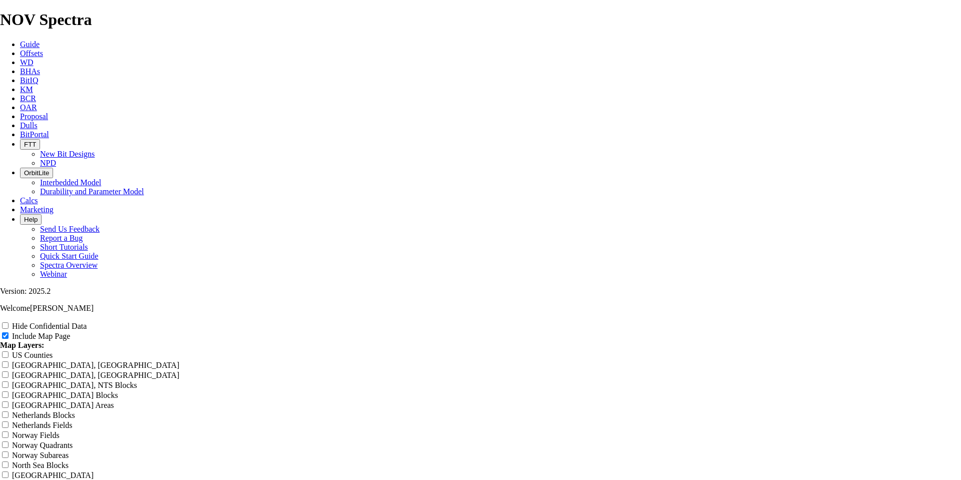
type input "Untitled Offset Analys"
type input "Untitled Offset Anal"
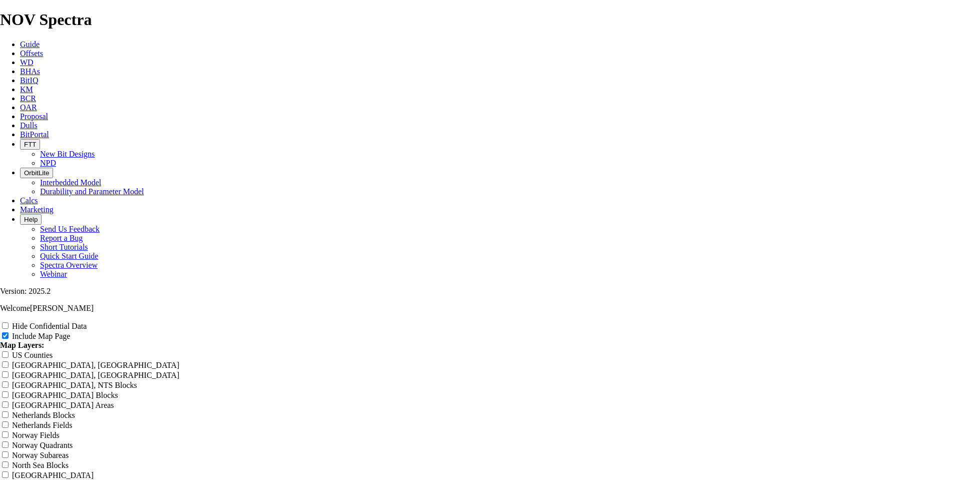
type input "Untitled Offset Anal"
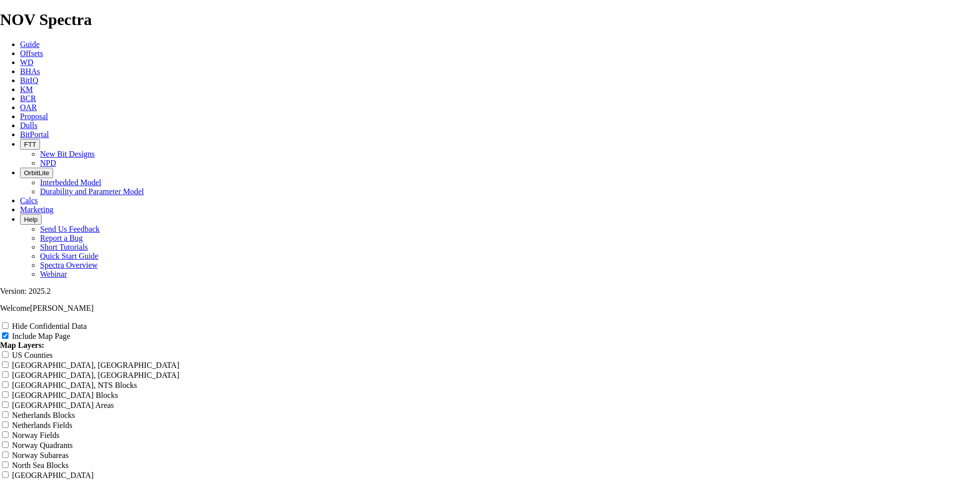
type input "Untitled Offset Anal"
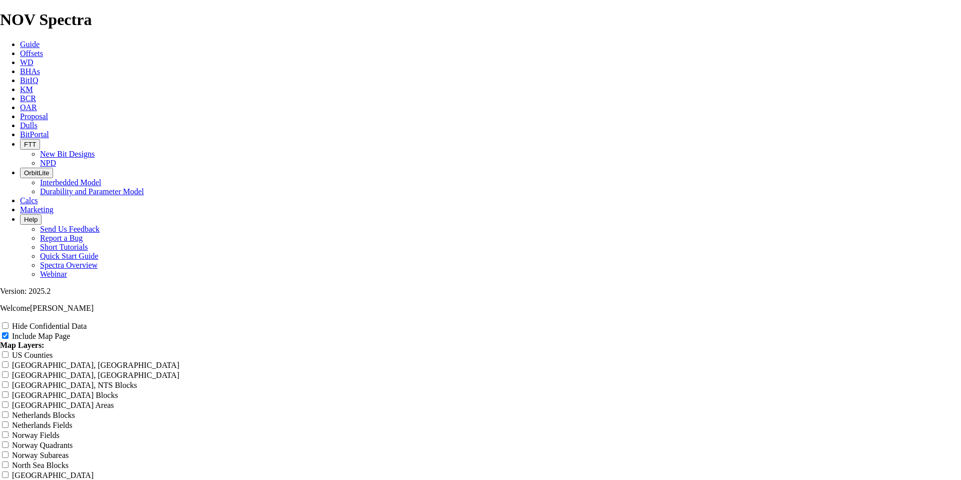
type input "Untitled Offset Anal"
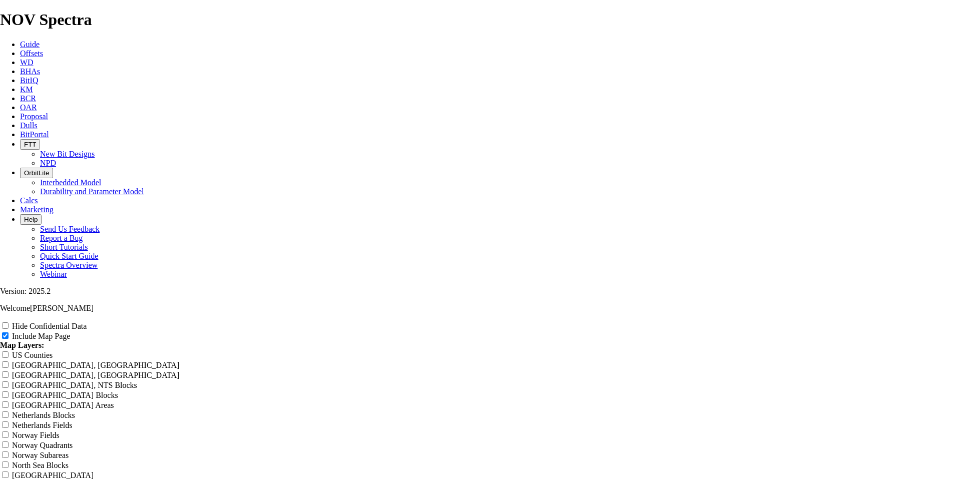
type input "Untitled Offset Anal"
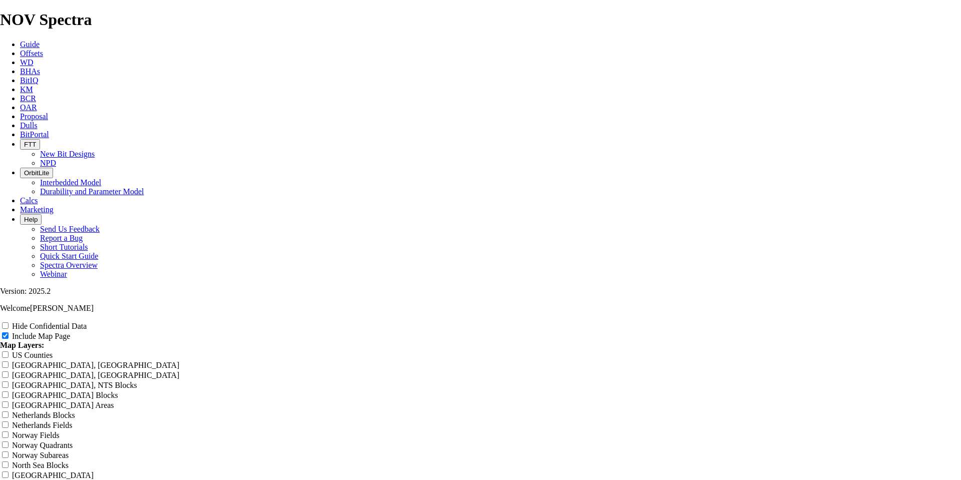
type input "Untitled Offset Anal"
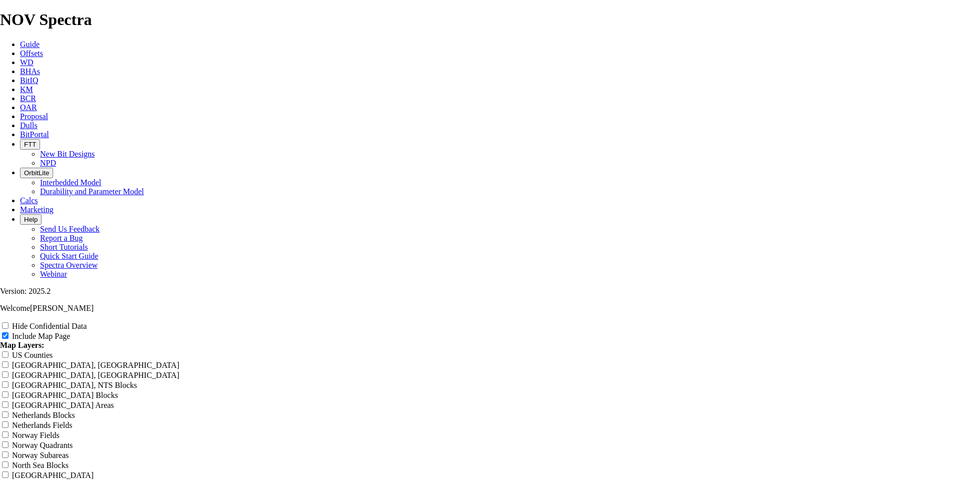
type input "Untitled Offset Anal"
type input "Untitled Offset An"
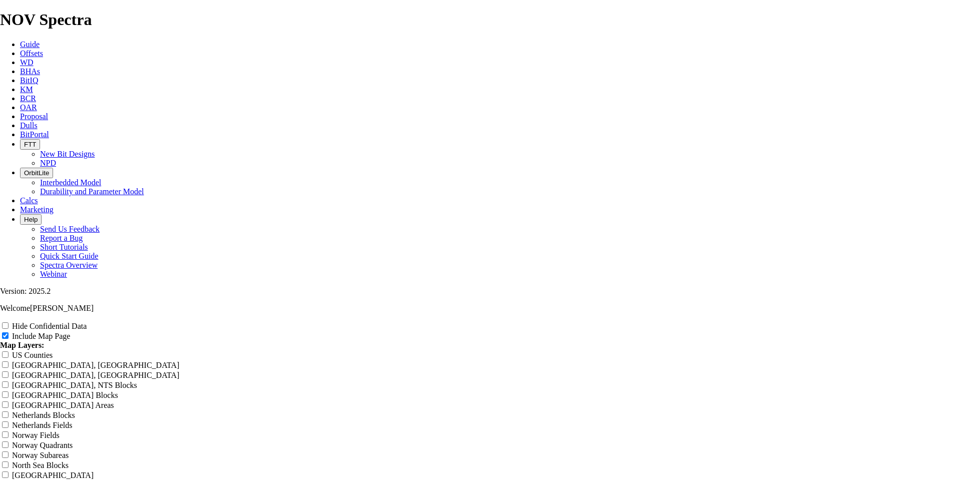
type input "Untitled Offset An"
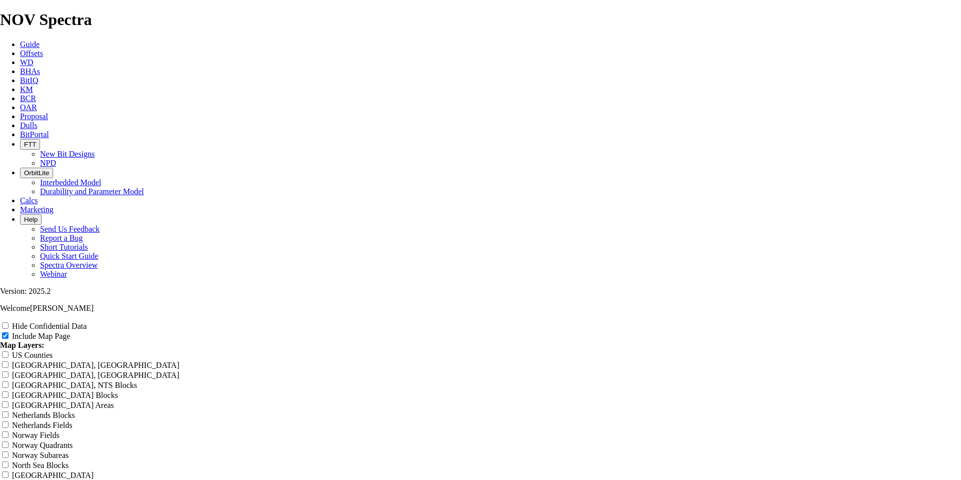
scroll to position [1091, 0]
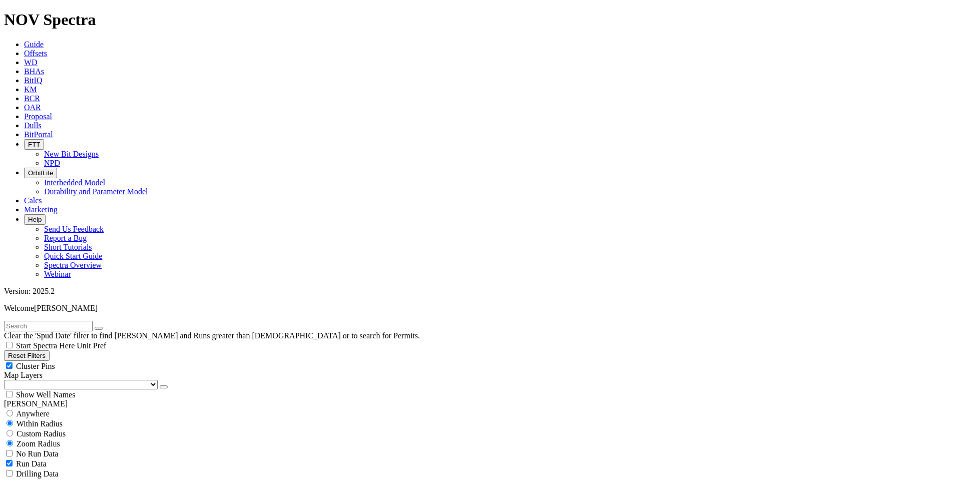
scroll to position [619, 0]
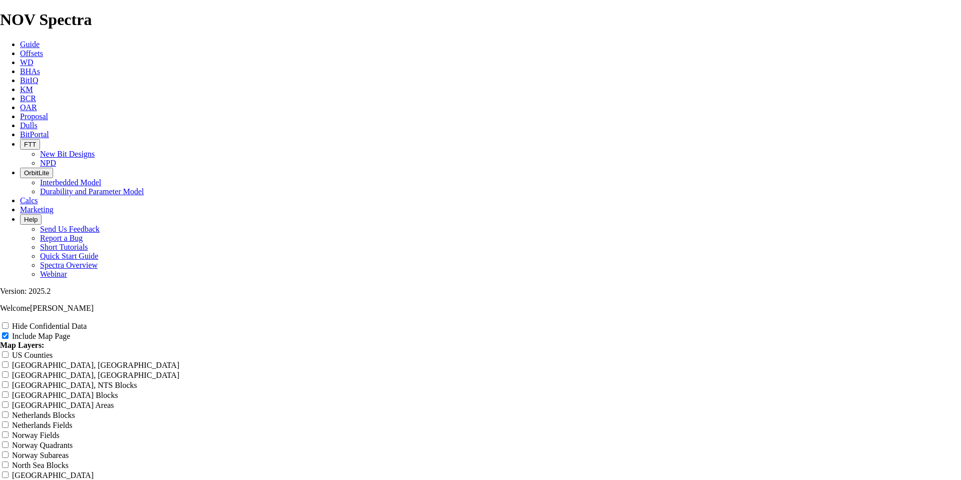
scroll to position [1159, 0]
drag, startPoint x: 931, startPoint y: 323, endPoint x: 593, endPoint y: 267, distance: 342.2
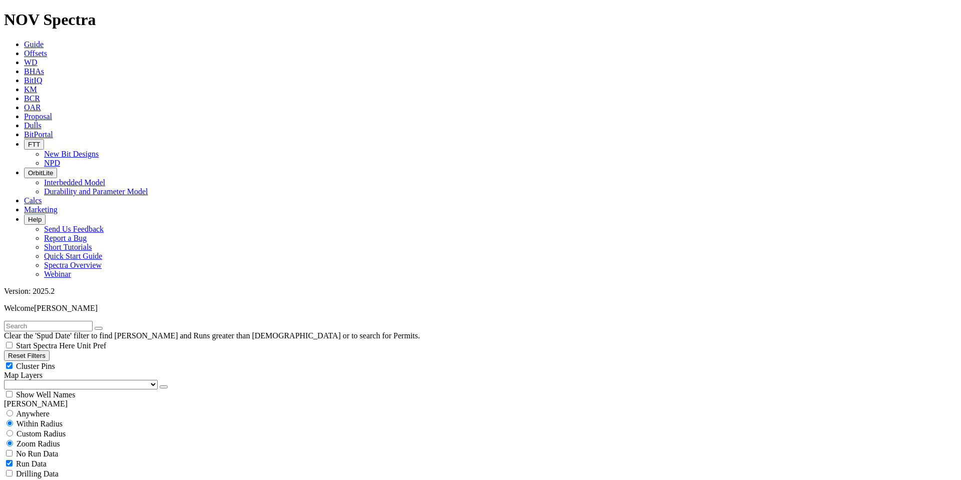
scroll to position [602, 0]
drag, startPoint x: 74, startPoint y: 281, endPoint x: 114, endPoint y: 291, distance: 41.6
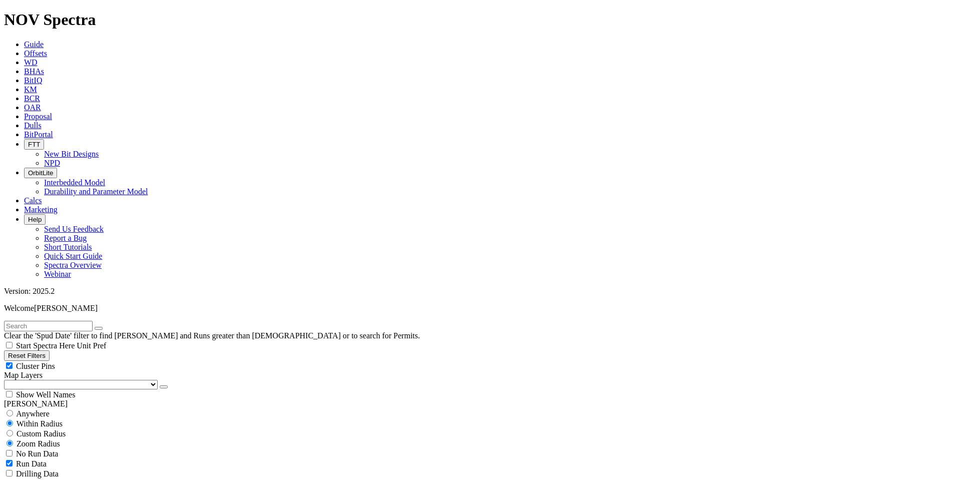
scroll to position [606, 0]
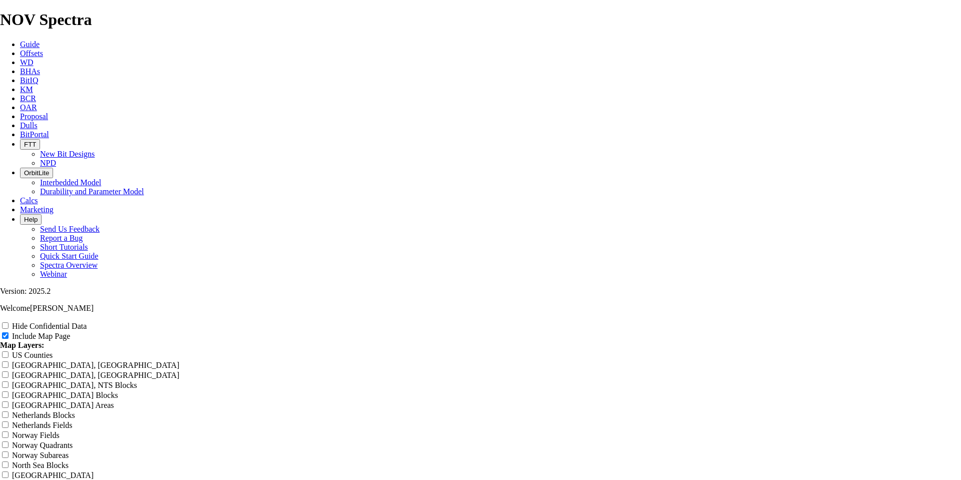
scroll to position [1143, 0]
